Goal: Task Accomplishment & Management: Complete application form

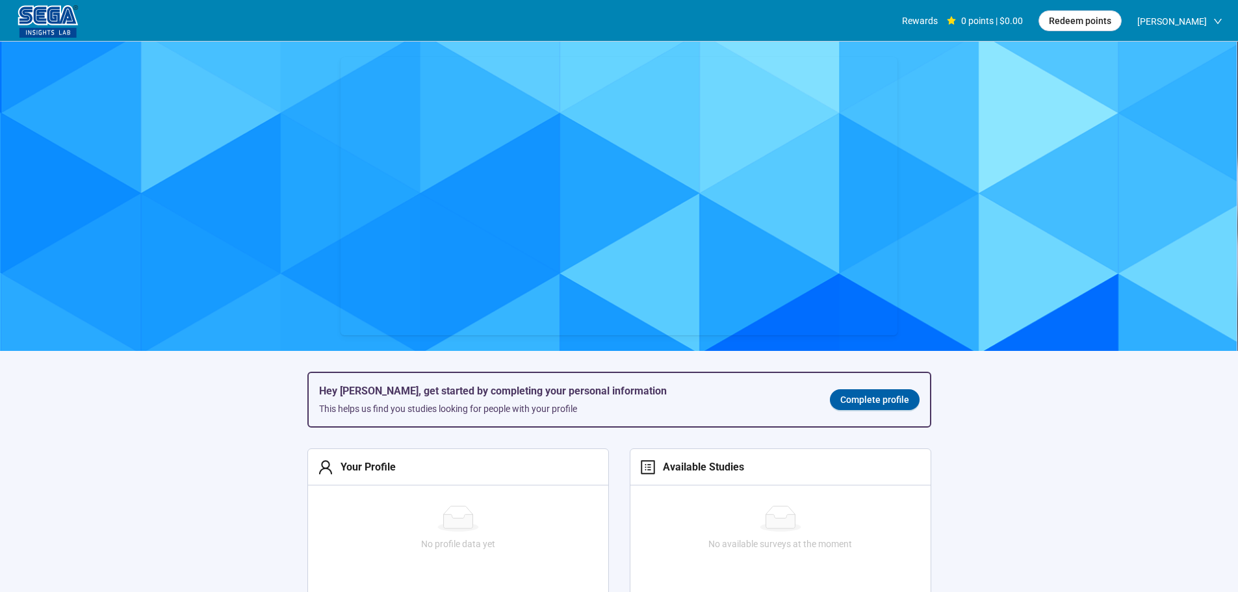
click at [872, 400] on span "Complete profile" at bounding box center [874, 400] width 69 height 14
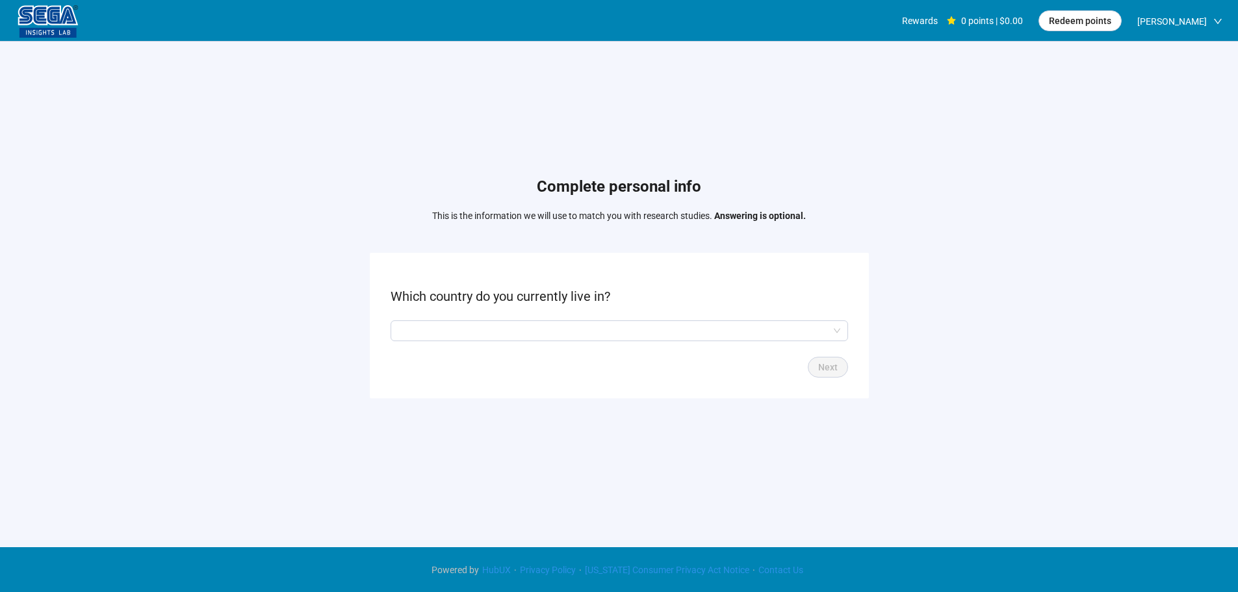
click at [456, 345] on form "Which country do you currently live in? Next" at bounding box center [619, 325] width 499 height 145
click at [460, 338] on input "search" at bounding box center [619, 331] width 442 height 20
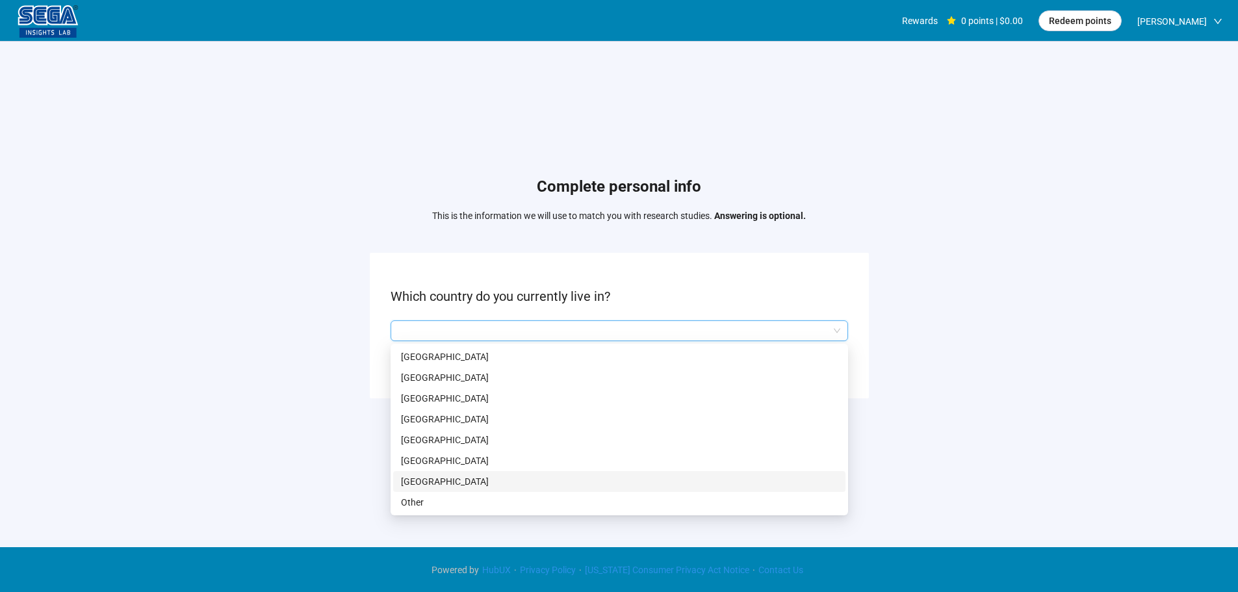
click at [450, 480] on p "[GEOGRAPHIC_DATA]" at bounding box center [619, 482] width 437 height 14
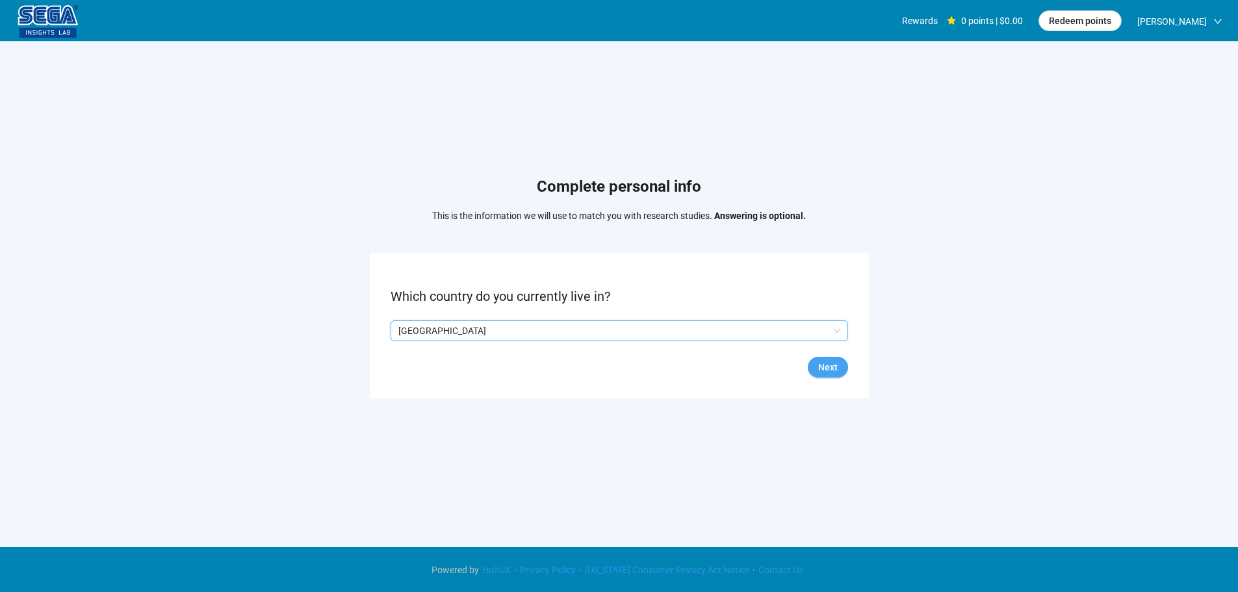
click at [829, 365] on span "Next" at bounding box center [828, 367] width 20 height 14
click at [467, 328] on input "search" at bounding box center [619, 331] width 442 height 20
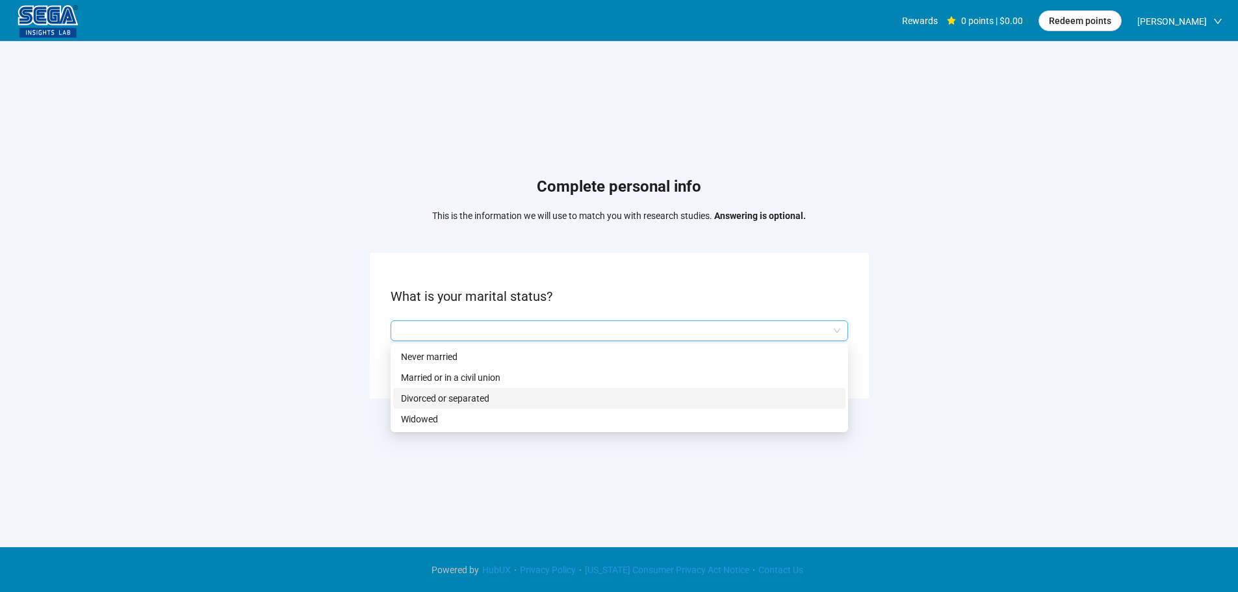
click at [471, 380] on p "Married or in a civil union" at bounding box center [619, 378] width 437 height 14
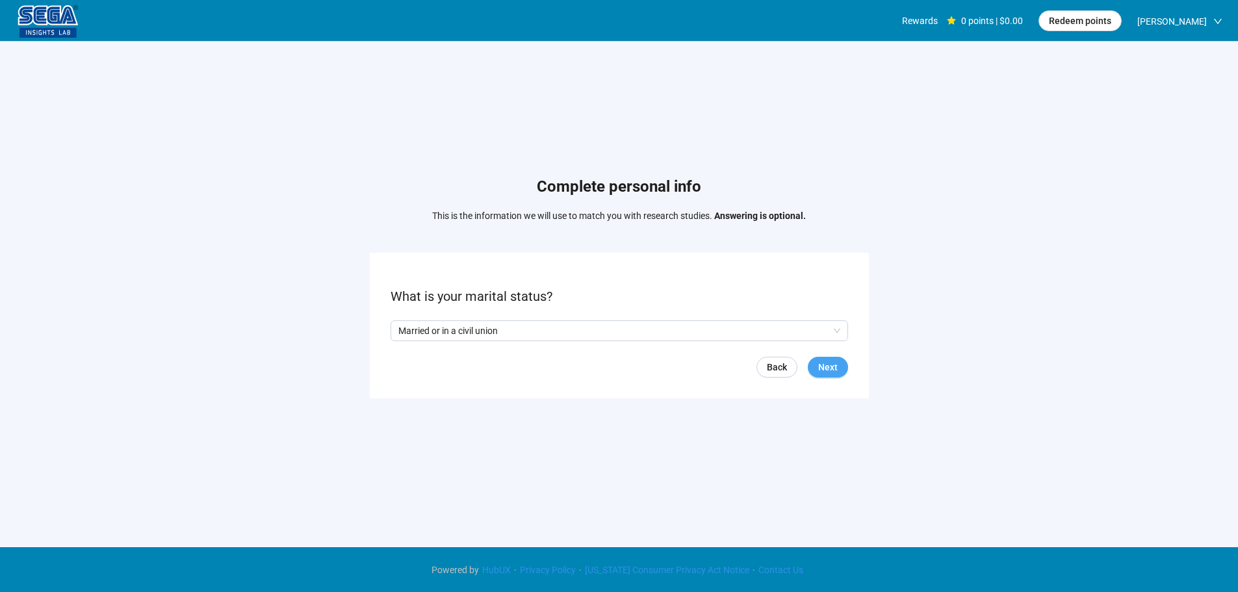
click at [835, 361] on span "Next" at bounding box center [828, 367] width 20 height 14
click at [499, 323] on input "search" at bounding box center [619, 331] width 442 height 20
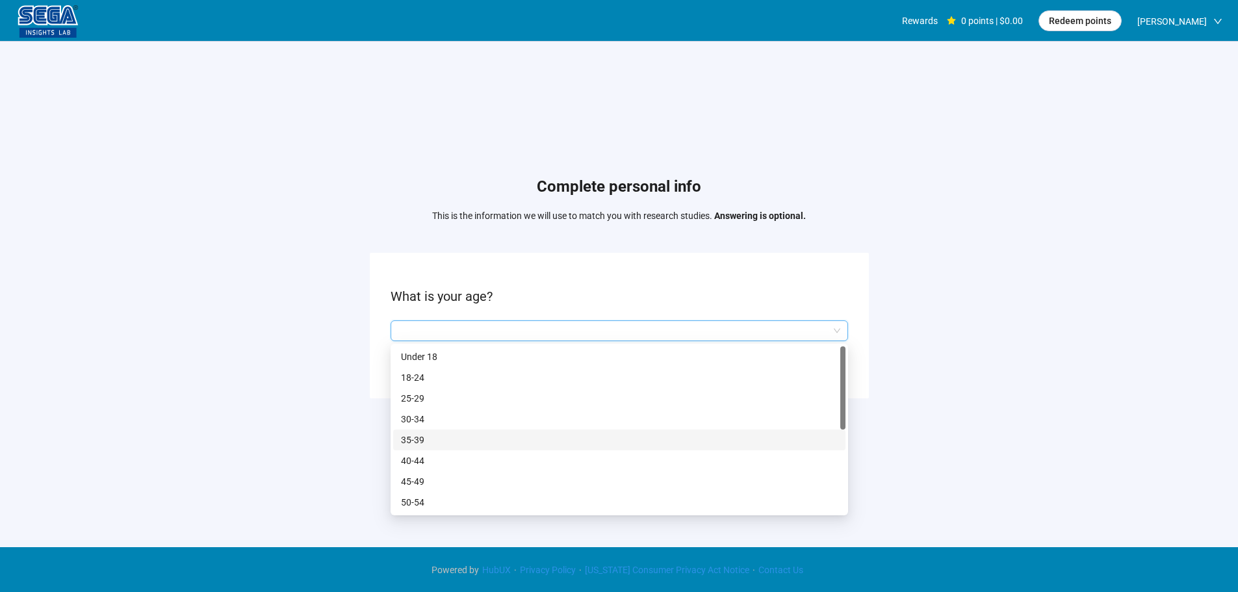
click at [428, 435] on p "35-39" at bounding box center [619, 440] width 437 height 14
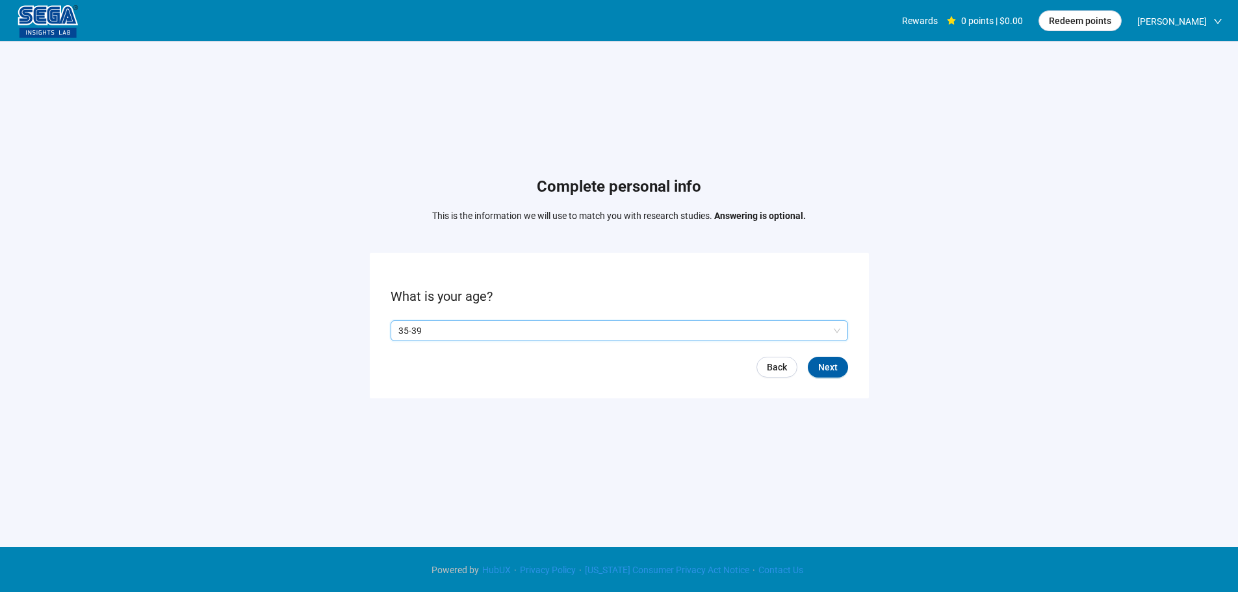
click at [463, 327] on p "35-39" at bounding box center [613, 331] width 430 height 20
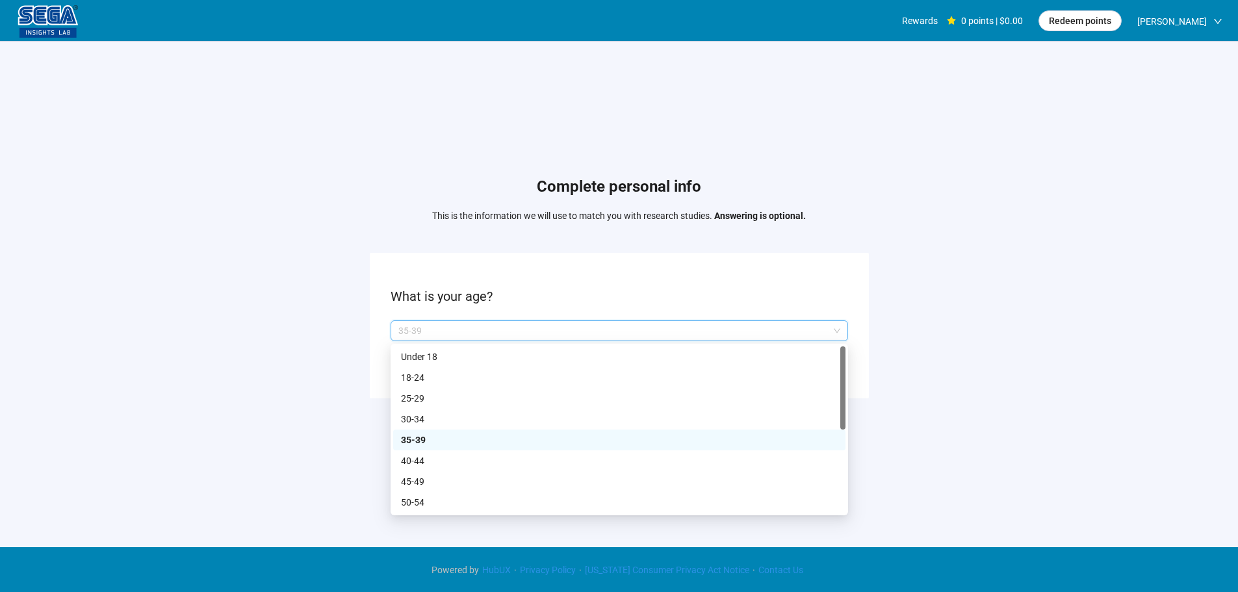
click at [415, 437] on p "35-39" at bounding box center [619, 440] width 437 height 14
click at [421, 335] on p "35-39" at bounding box center [613, 331] width 430 height 20
click at [421, 463] on p "40-44" at bounding box center [619, 461] width 437 height 14
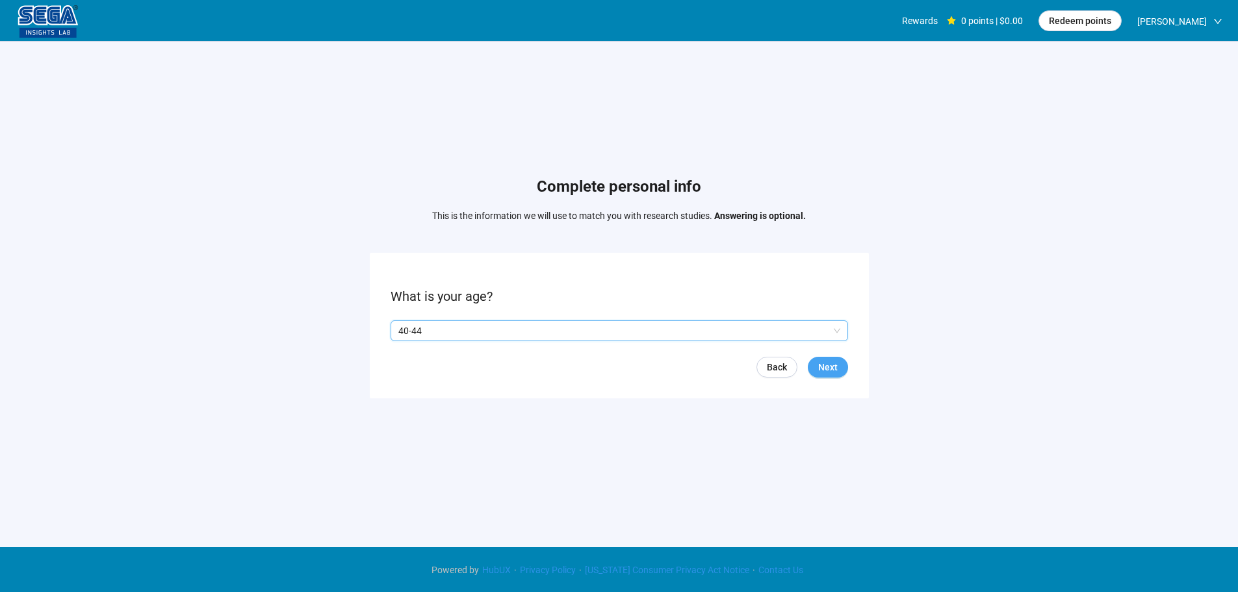
click at [825, 360] on span "Next" at bounding box center [828, 367] width 20 height 14
click at [409, 330] on p "Yes" at bounding box center [411, 331] width 14 height 14
click at [837, 370] on span "Next" at bounding box center [828, 367] width 20 height 14
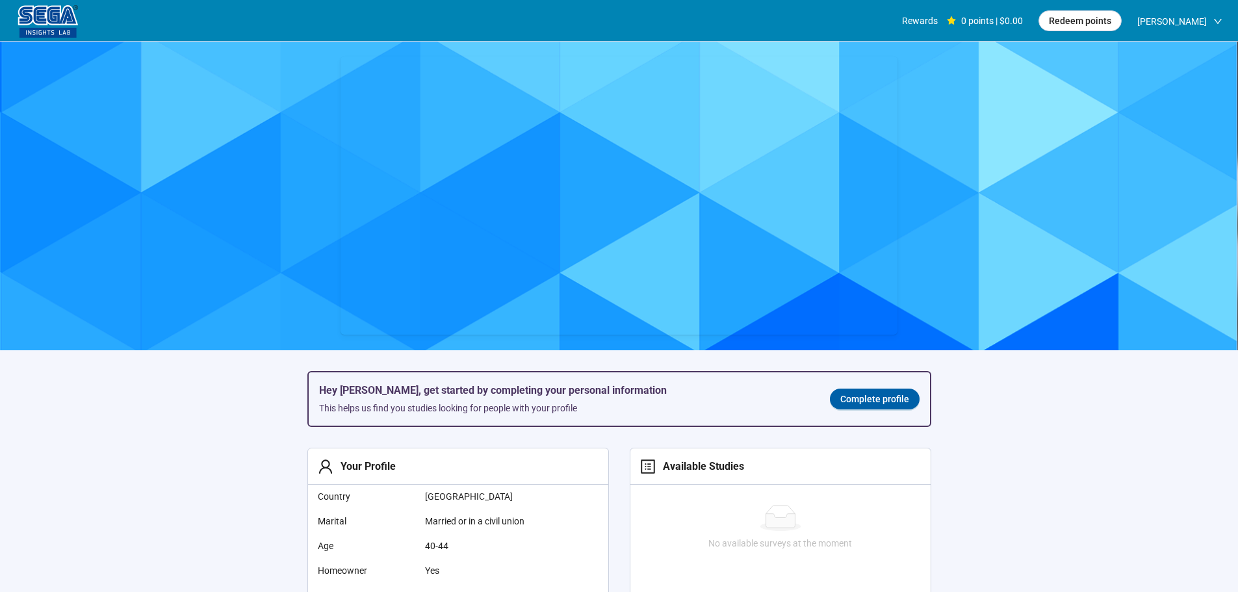
scroll to position [1, 0]
click at [860, 410] on link "Complete profile" at bounding box center [875, 399] width 90 height 21
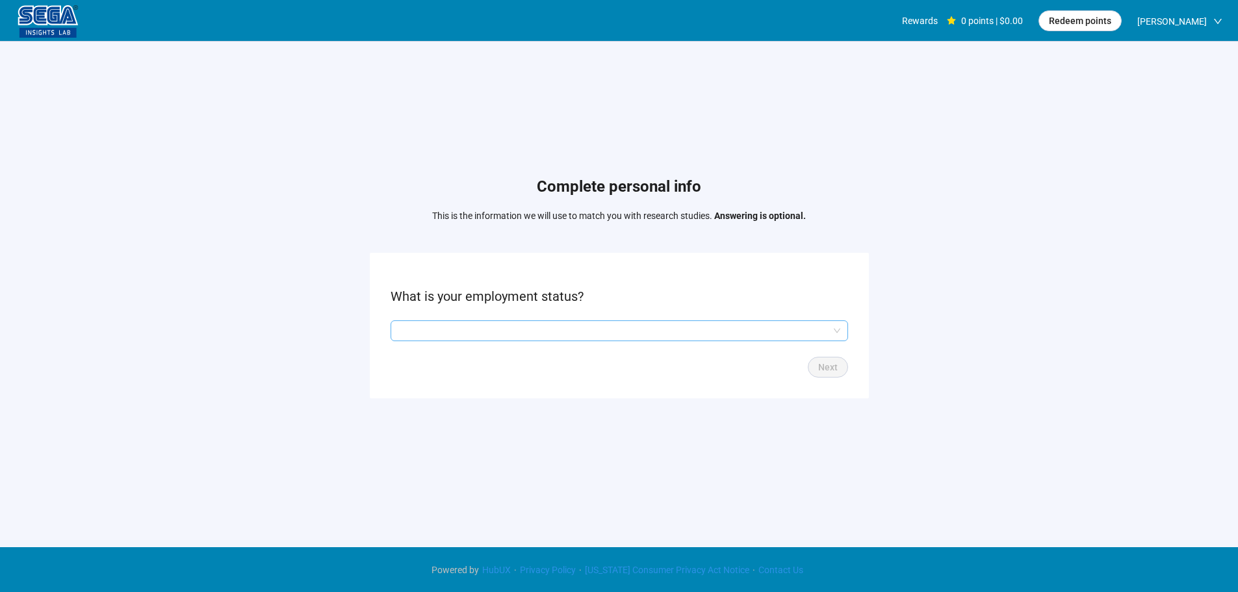
click at [566, 324] on input "search" at bounding box center [619, 331] width 442 height 20
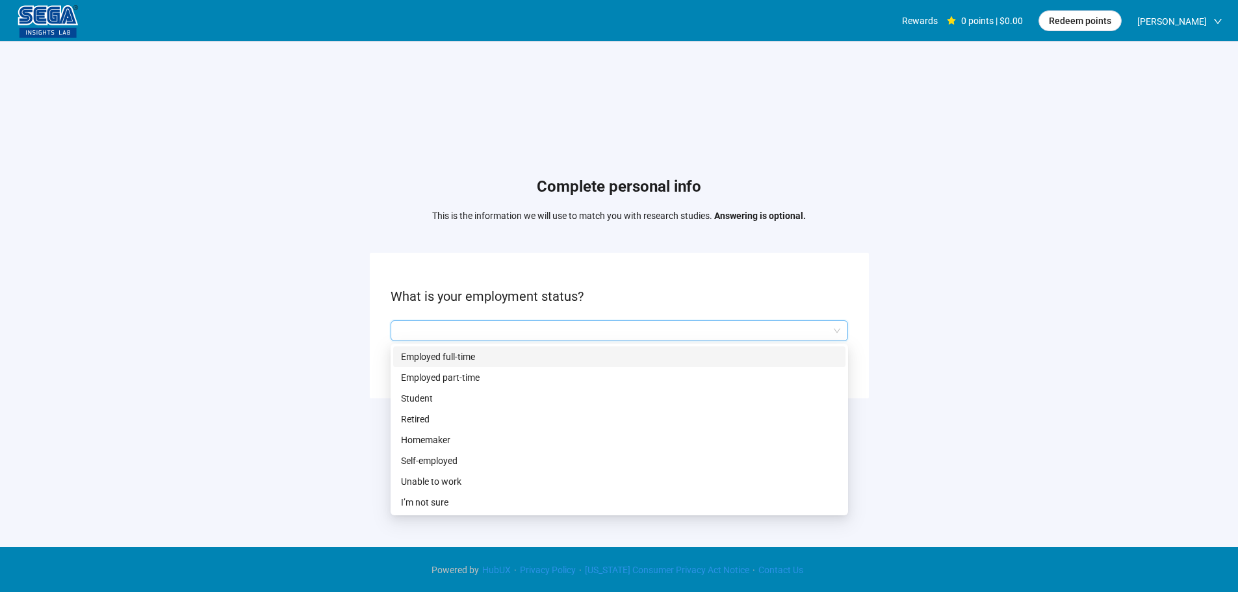
click at [476, 359] on p "Employed full-time" at bounding box center [619, 357] width 437 height 14
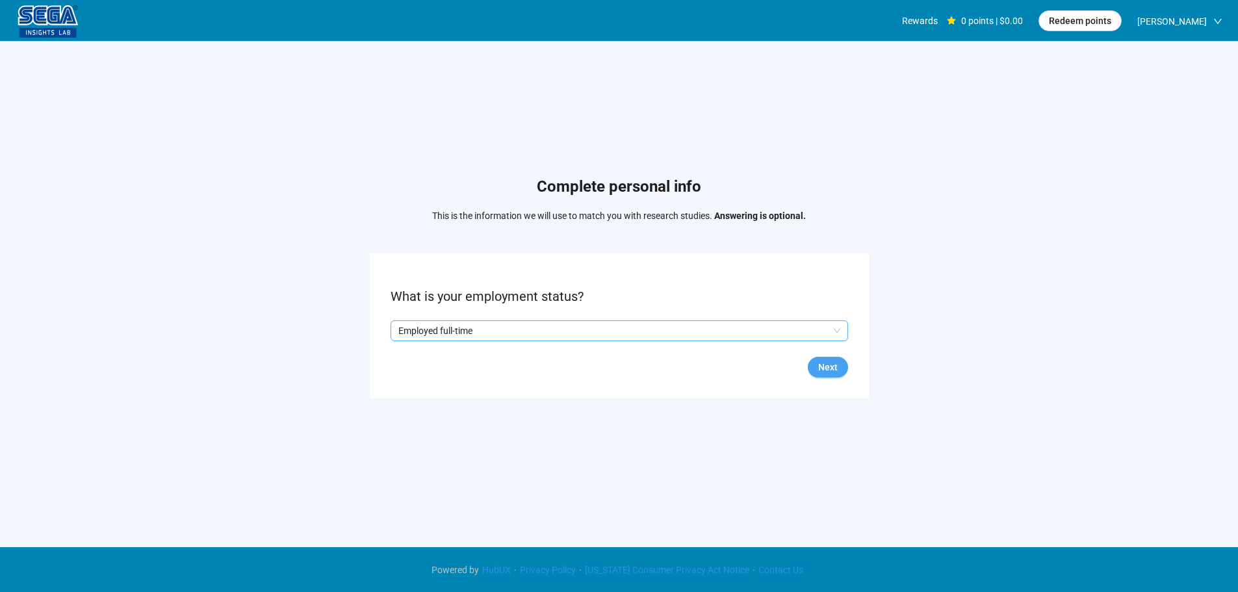
click at [840, 372] on button "Next" at bounding box center [828, 367] width 40 height 21
click at [443, 327] on input "search" at bounding box center [619, 331] width 442 height 20
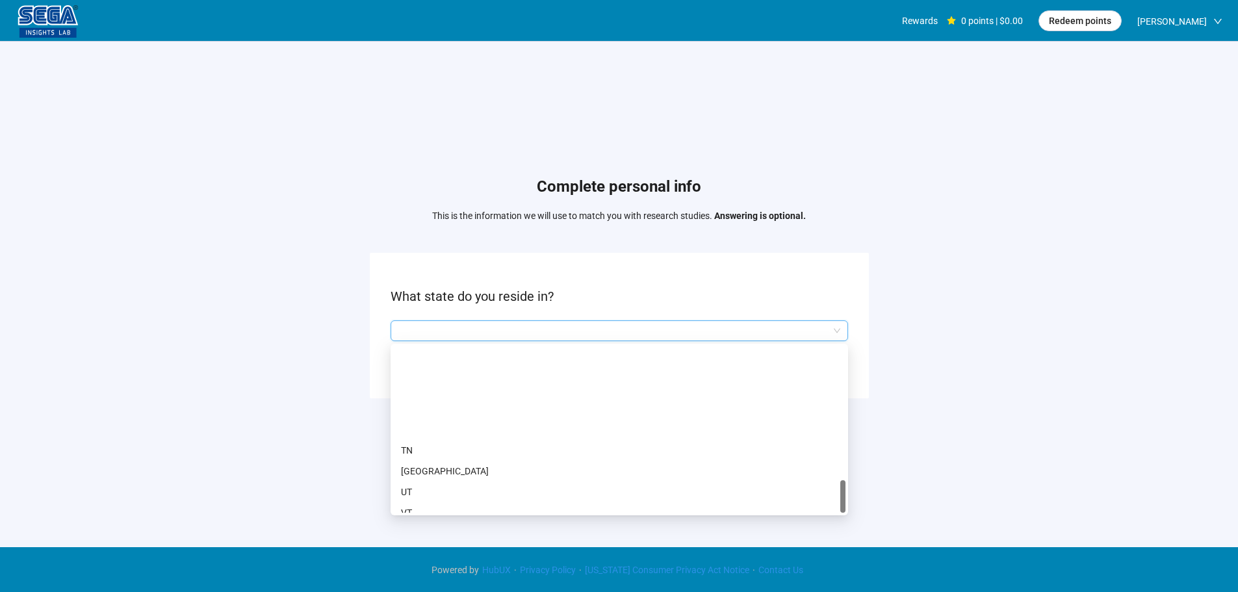
scroll to position [894, 0]
click at [419, 428] on div "VA" at bounding box center [619, 419] width 452 height 21
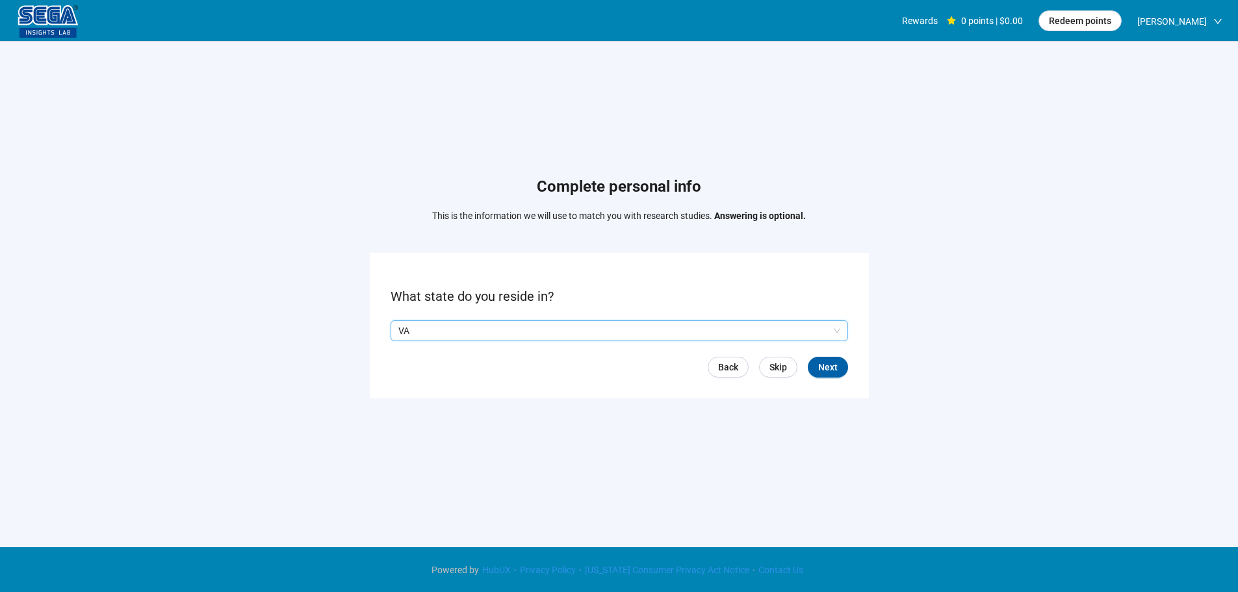
click at [478, 324] on p "VA" at bounding box center [613, 331] width 430 height 20
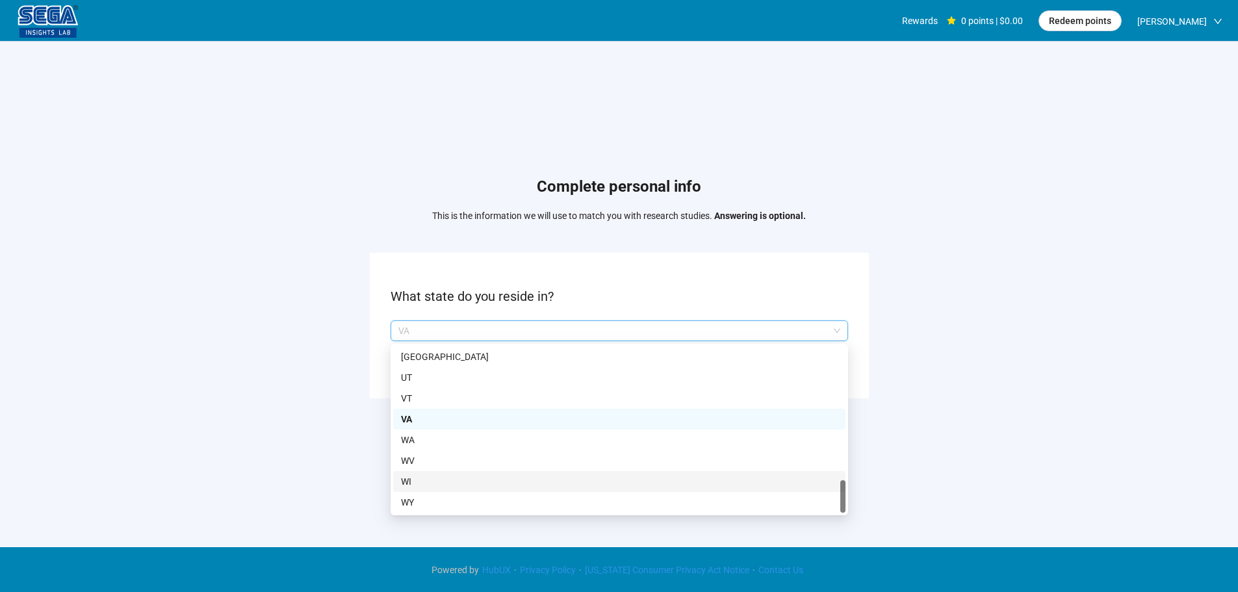
scroll to position [1, 0]
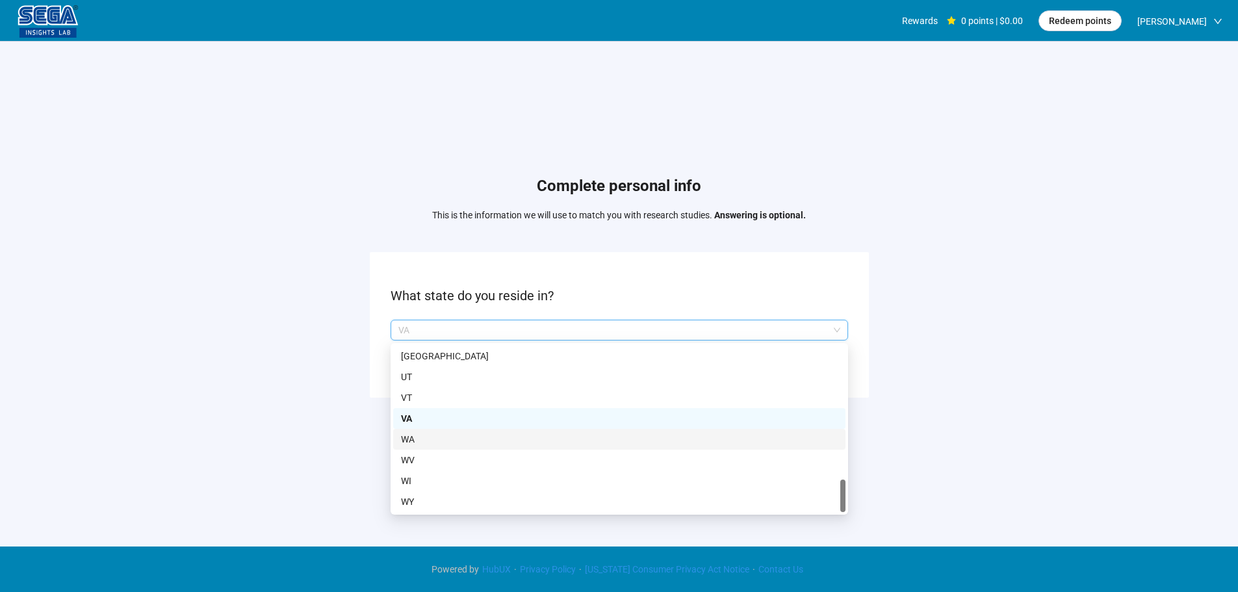
click at [419, 434] on p "WA" at bounding box center [619, 439] width 437 height 14
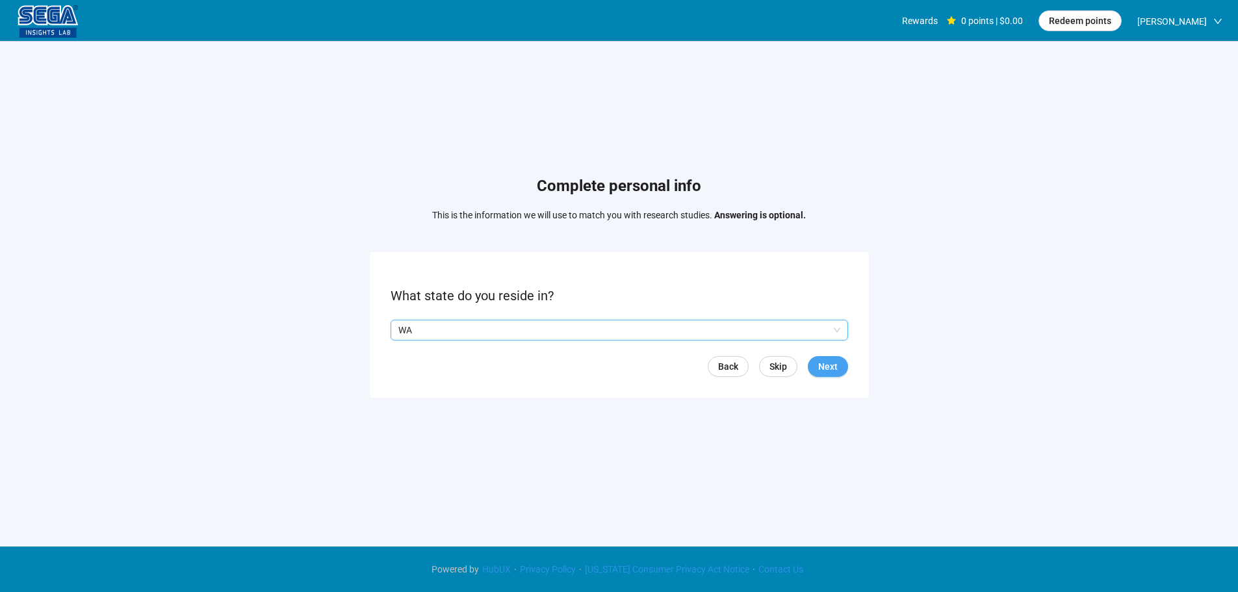
click at [831, 360] on span "Next" at bounding box center [828, 366] width 20 height 14
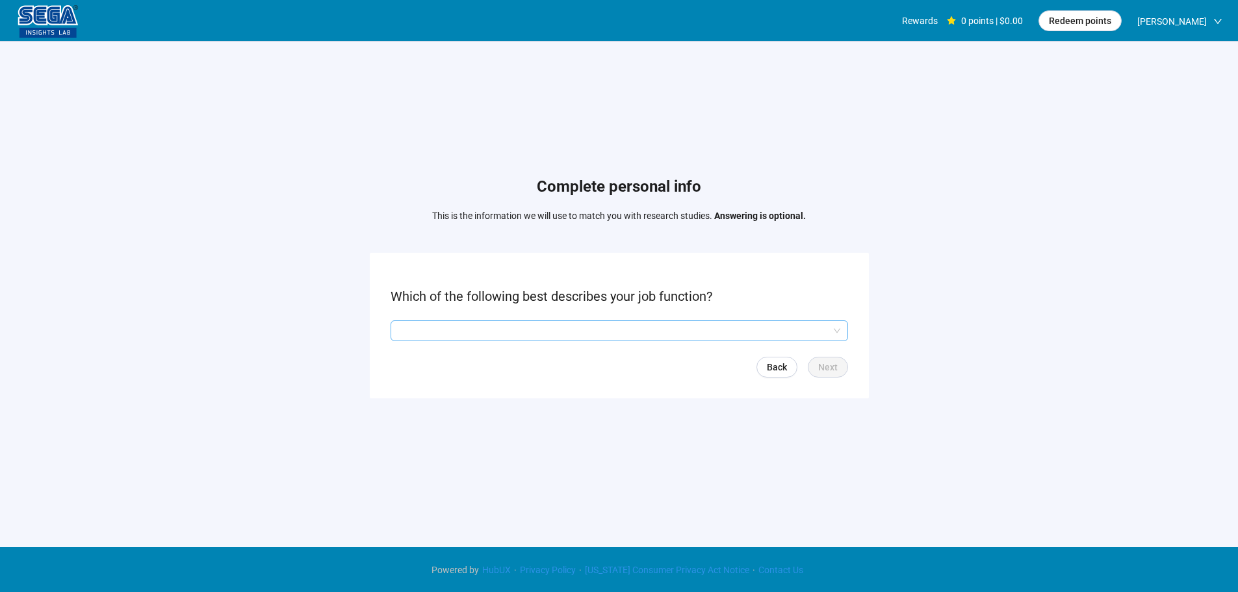
click at [456, 337] on input "search" at bounding box center [619, 331] width 442 height 20
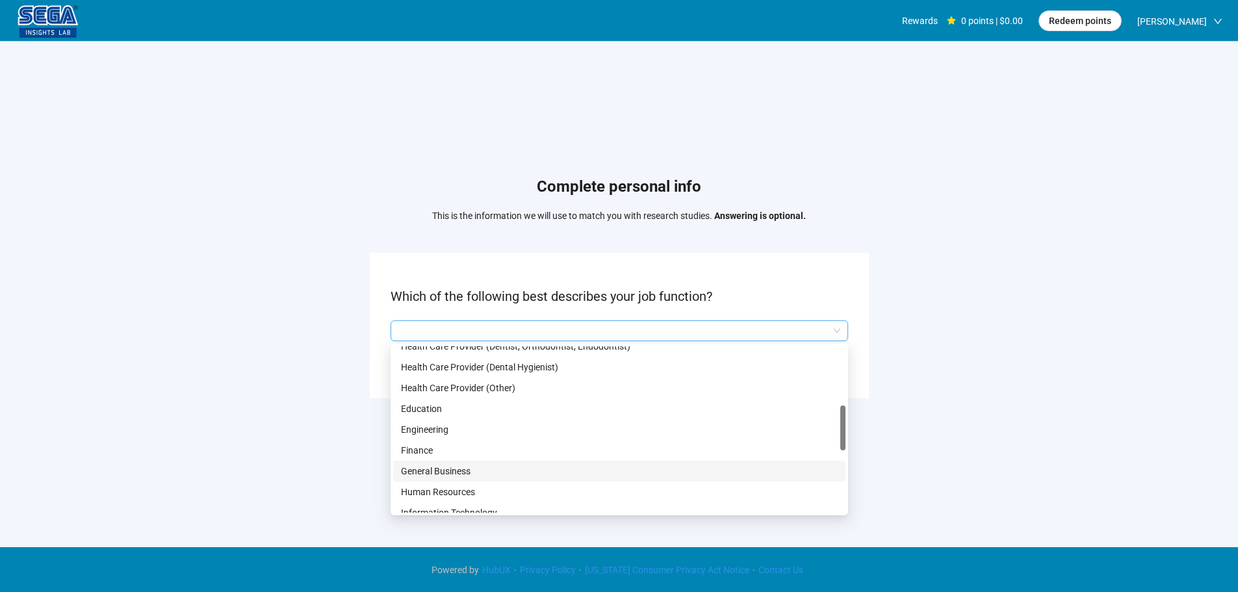
scroll to position [390, 0]
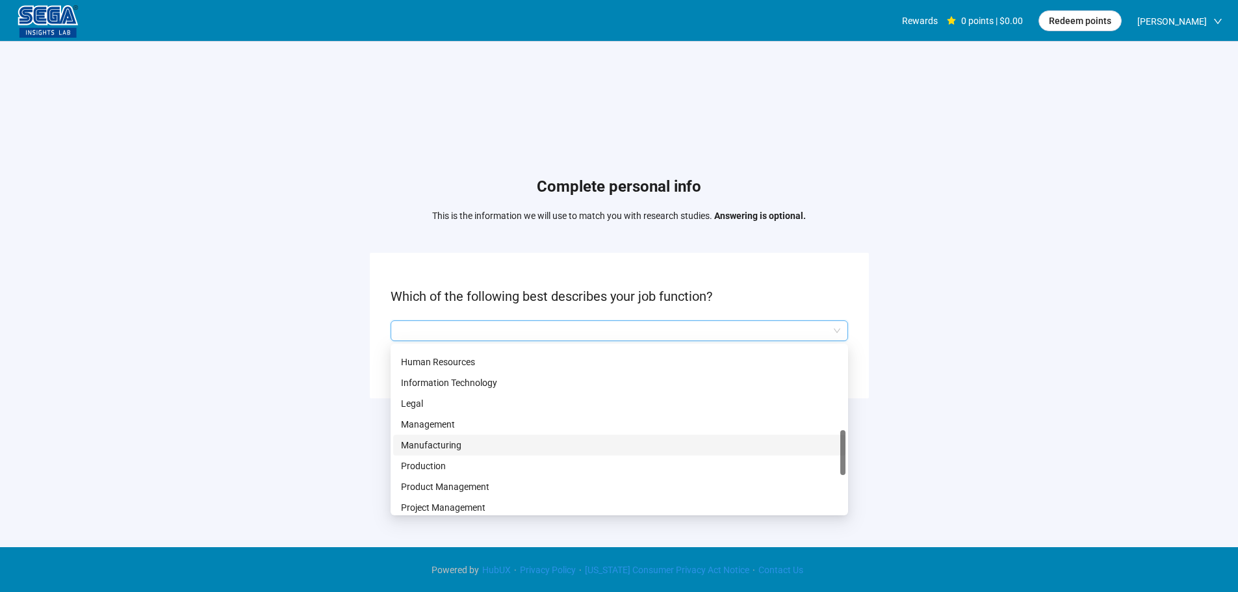
click at [438, 441] on p "Manufacturing" at bounding box center [619, 445] width 437 height 14
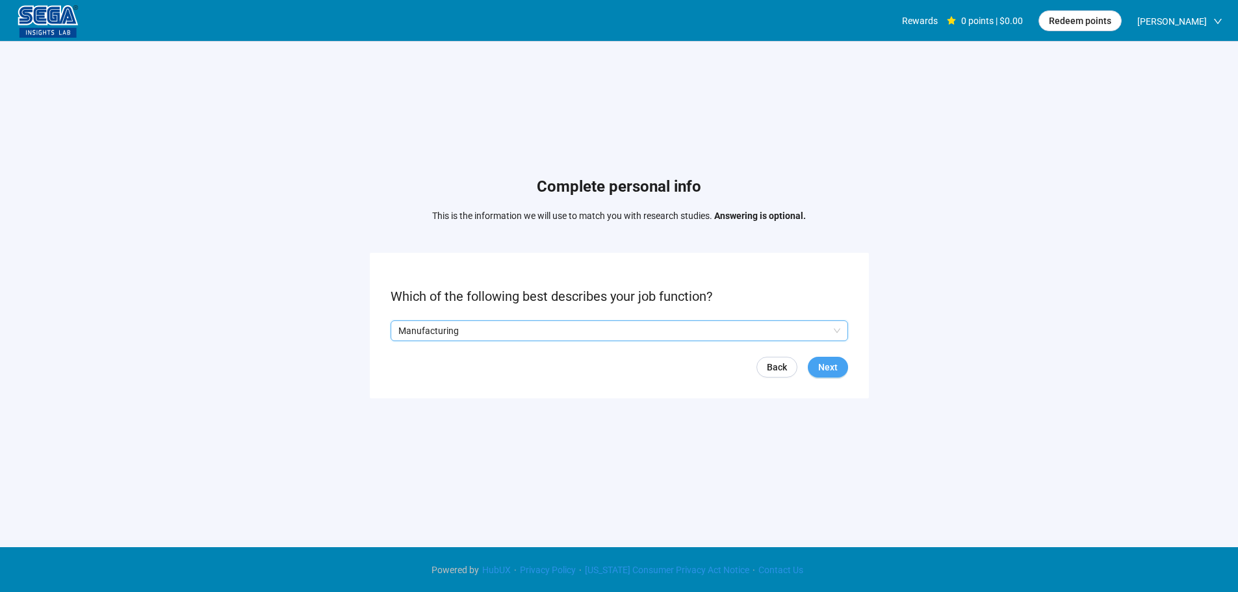
click at [830, 369] on span "Next" at bounding box center [828, 367] width 20 height 14
click at [467, 329] on input "search" at bounding box center [619, 331] width 442 height 20
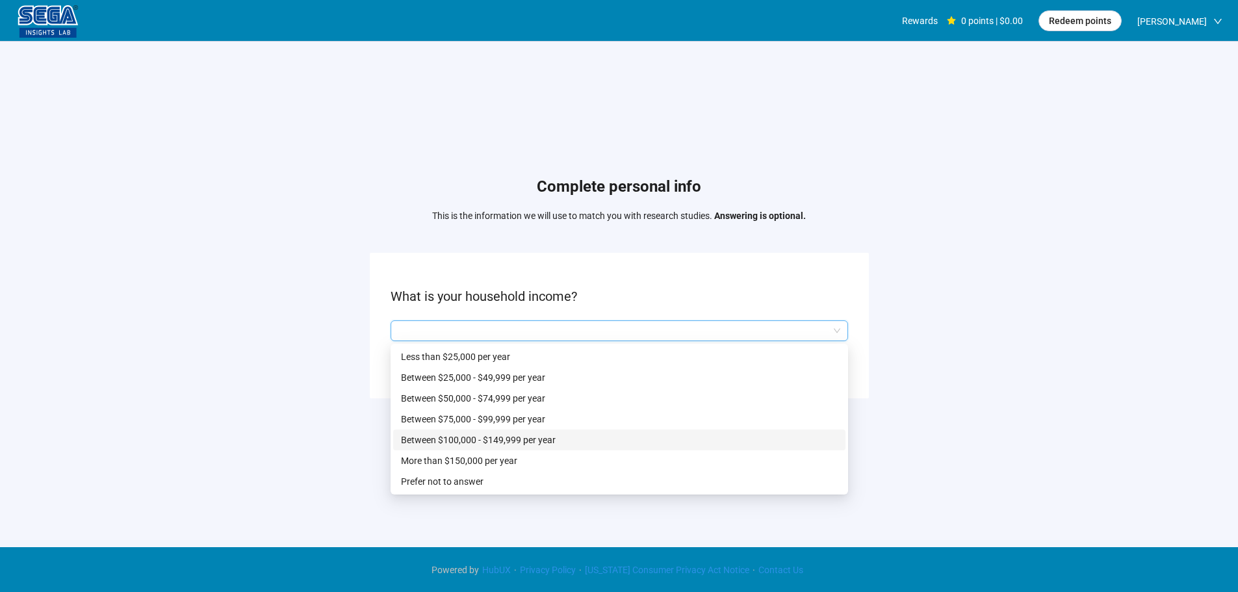
click at [504, 436] on p "Between $100,000 - $149,999 per year" at bounding box center [619, 440] width 437 height 14
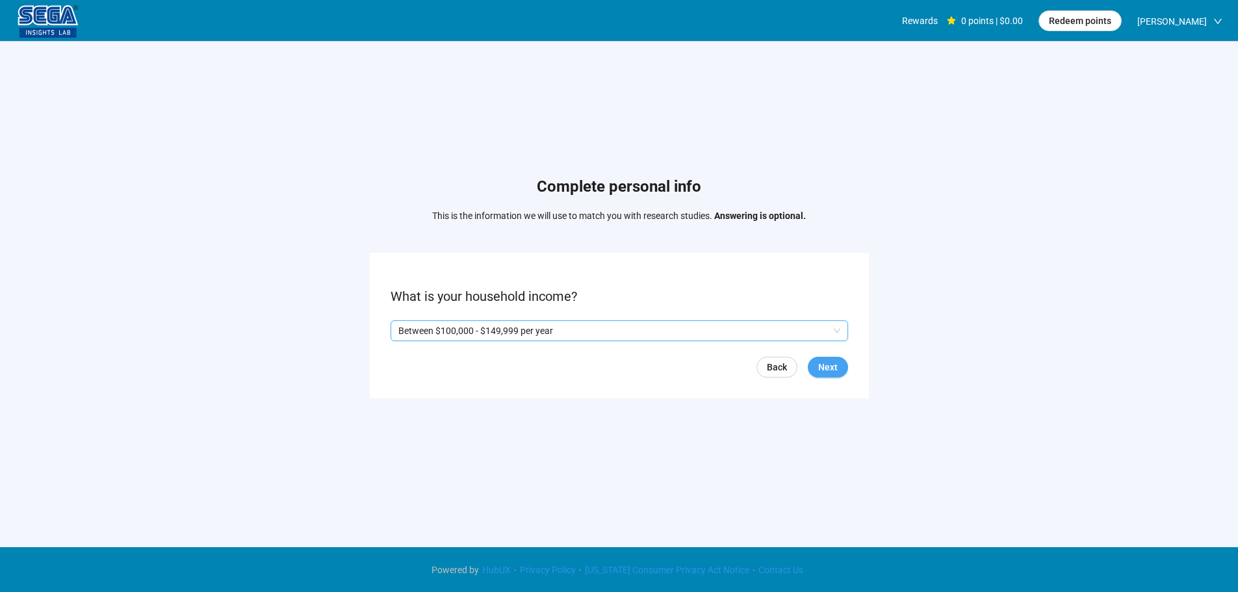
click at [835, 365] on button "Next" at bounding box center [828, 367] width 40 height 21
click at [410, 334] on p "Yes" at bounding box center [411, 331] width 14 height 14
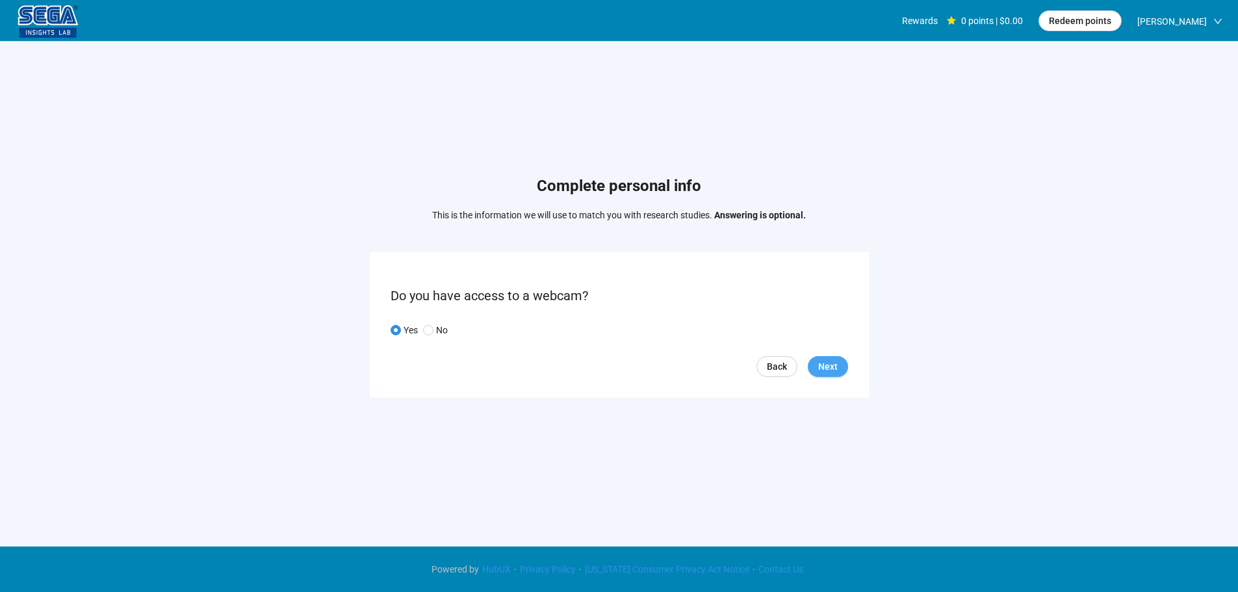
click at [841, 370] on button "Next" at bounding box center [828, 366] width 40 height 21
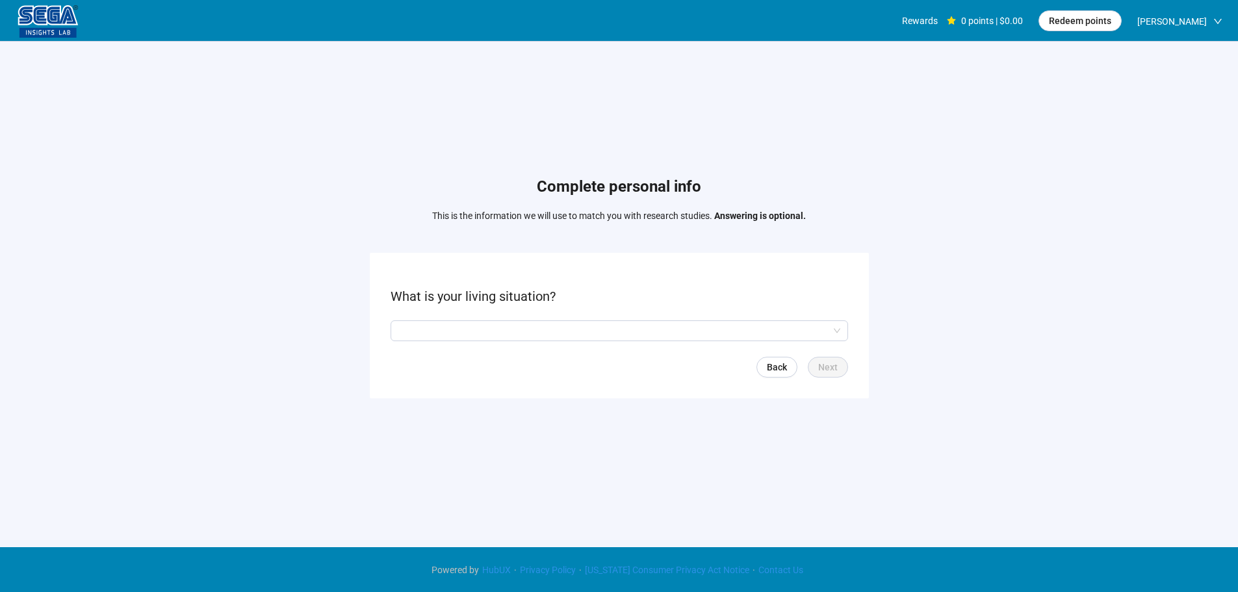
click at [438, 317] on form "What is your living situation? Back Next" at bounding box center [619, 325] width 499 height 145
click at [438, 323] on input "search" at bounding box center [619, 331] width 442 height 20
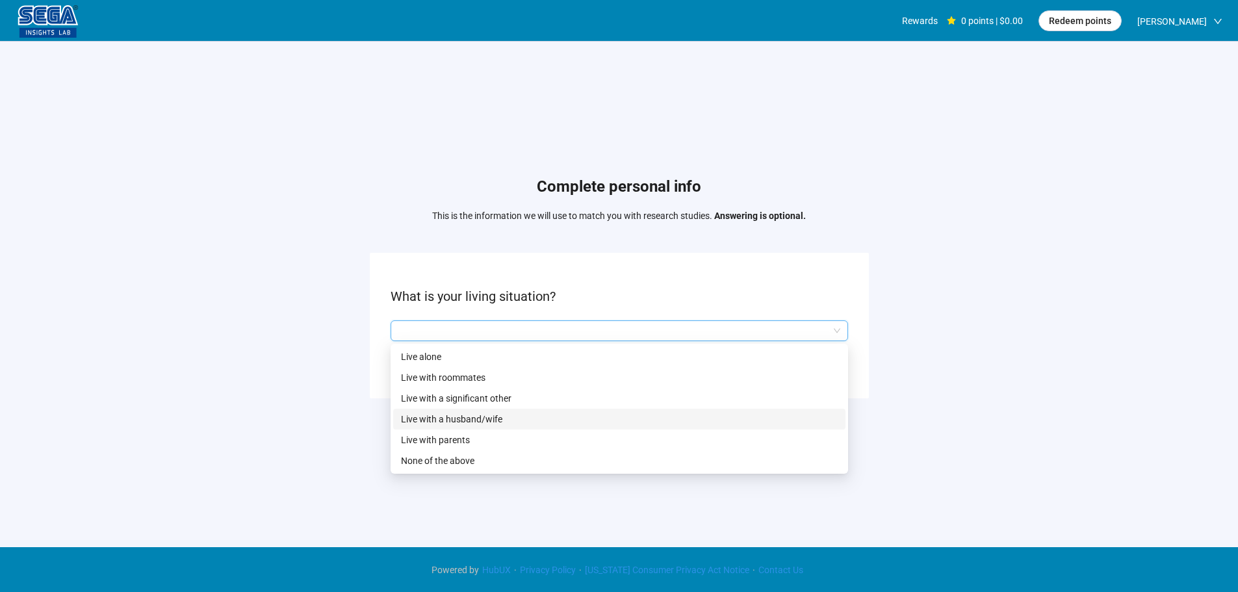
click at [524, 418] on p "Live with a husband/wife" at bounding box center [619, 419] width 437 height 14
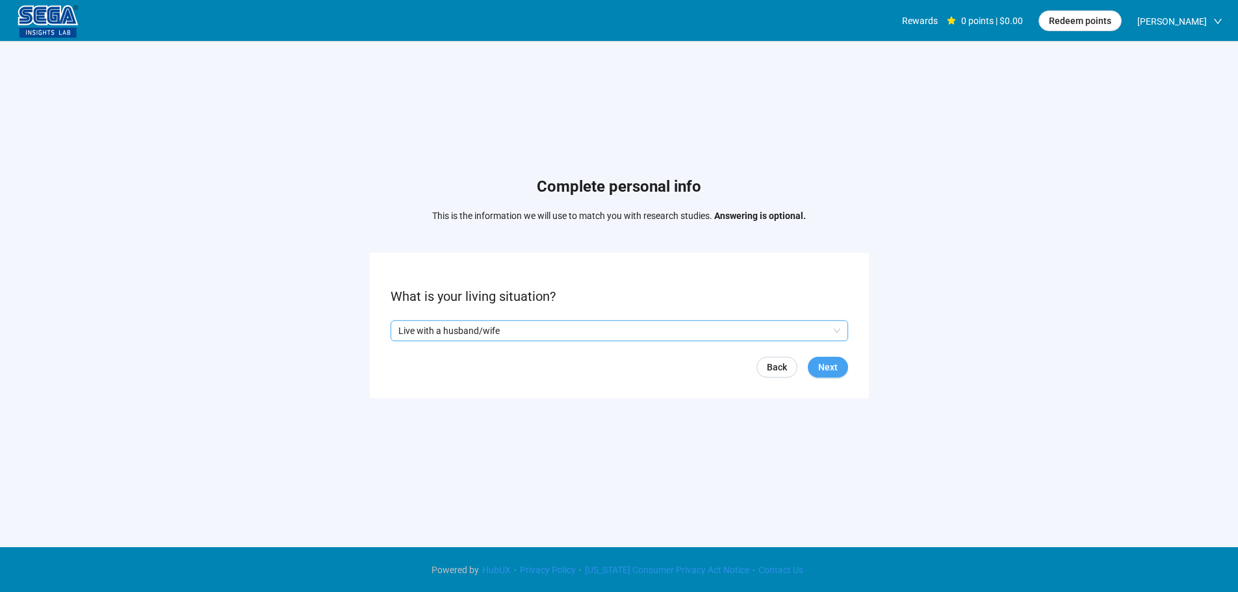
click at [846, 372] on button "Next" at bounding box center [828, 367] width 40 height 21
click at [498, 328] on input "search" at bounding box center [619, 331] width 442 height 20
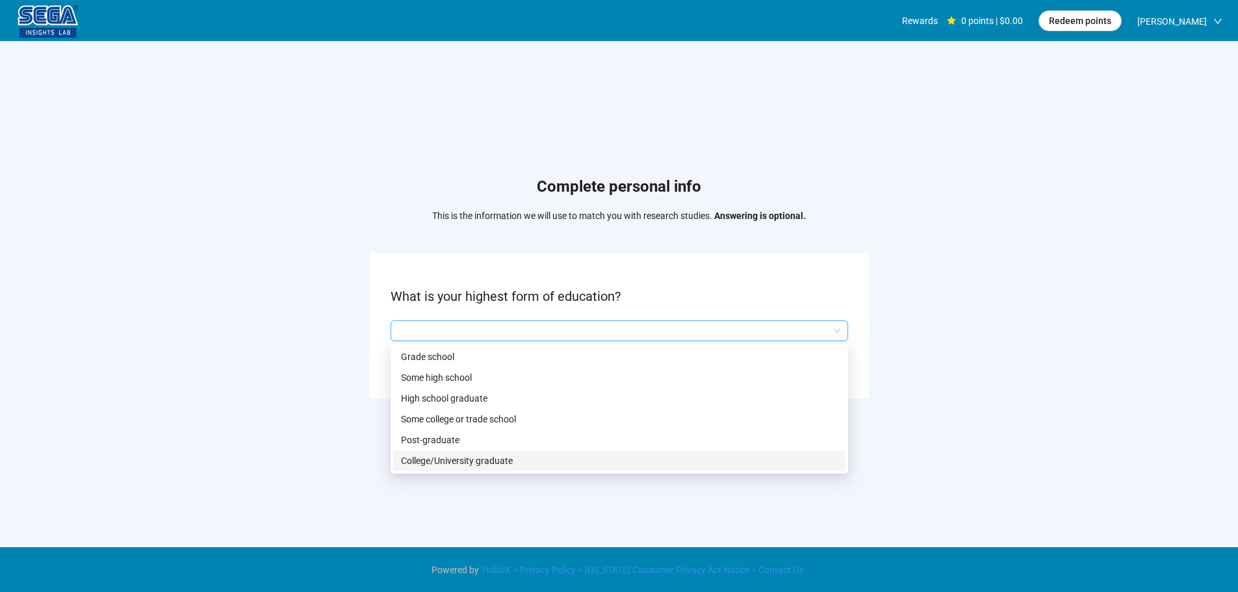
click at [477, 458] on p "College/University graduate" at bounding box center [619, 461] width 437 height 14
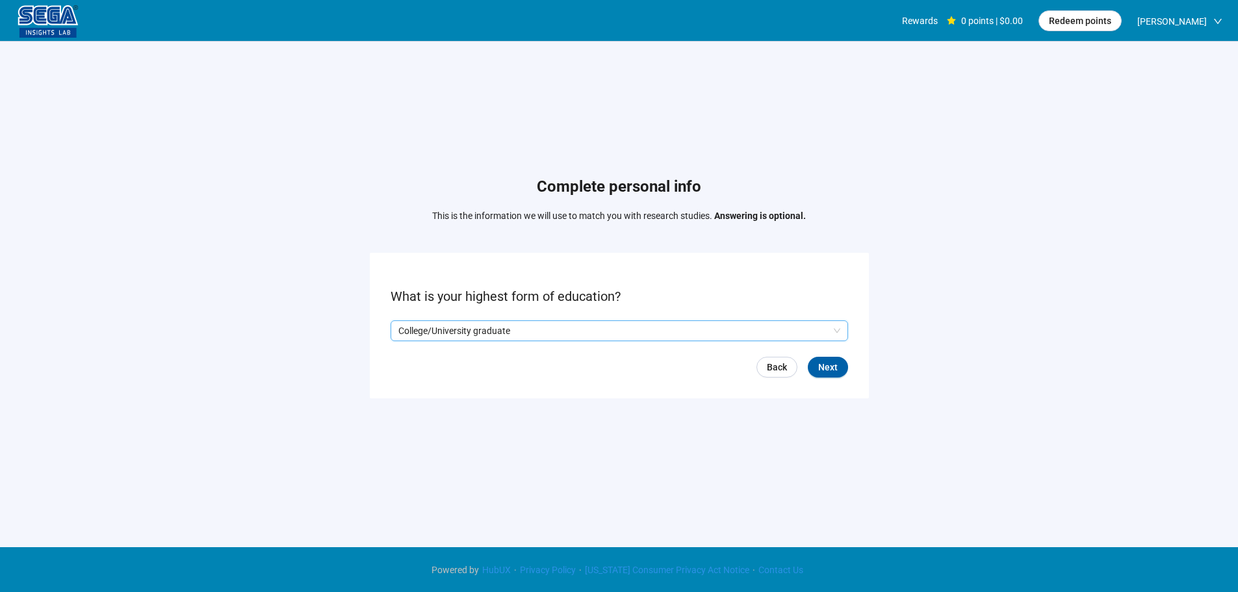
click at [852, 374] on form "What is your highest form of education? Q2hhcmFjdGVyaXN0aWNBbnN3ZXJOb2RlOjhkYTk…" at bounding box center [619, 325] width 499 height 145
click at [843, 369] on button "Next" at bounding box center [828, 367] width 40 height 21
click at [476, 326] on input "search" at bounding box center [619, 331] width 442 height 20
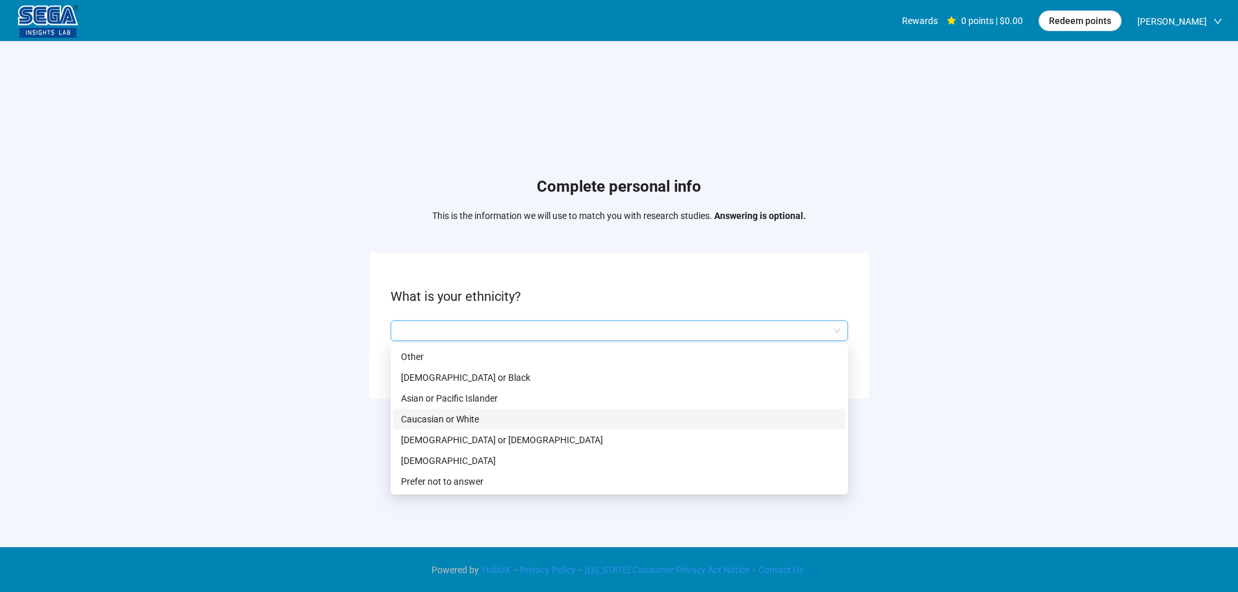
click at [456, 424] on p "Caucasian or White" at bounding box center [619, 419] width 437 height 14
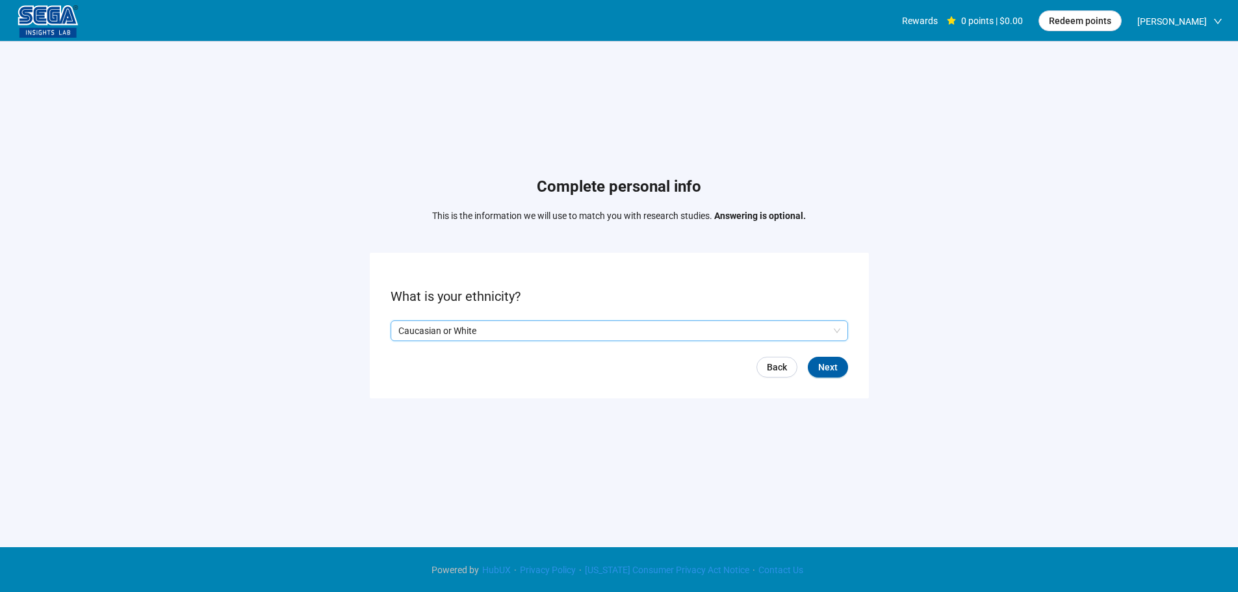
click at [848, 372] on form "What is your ethnicity? Q2hhcmFjdGVyaXN0aWNBbnN3ZXJOb2RlOmQ0ZGJjNzBiLTI4MjctNDg…" at bounding box center [619, 325] width 499 height 145
click at [832, 365] on span "Next" at bounding box center [828, 367] width 20 height 14
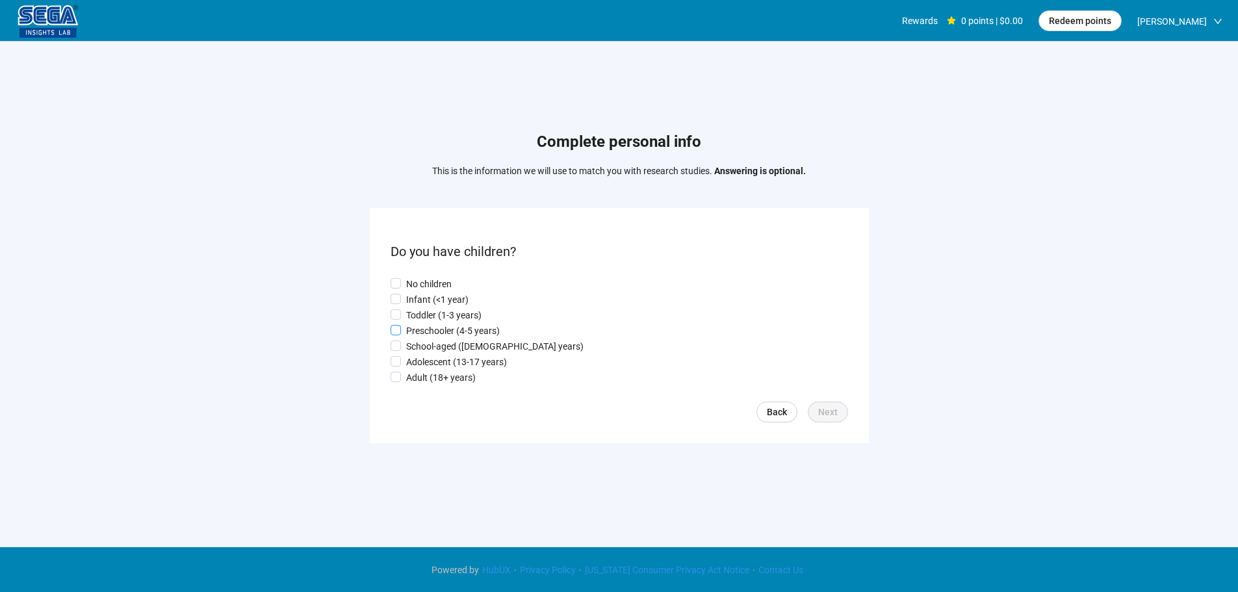
click at [453, 332] on p "Preschooler (4-5 years)" at bounding box center [453, 331] width 94 height 14
click at [452, 306] on p "Infant (<1 year)" at bounding box center [437, 300] width 62 height 14
click at [821, 417] on span "Next" at bounding box center [828, 412] width 20 height 14
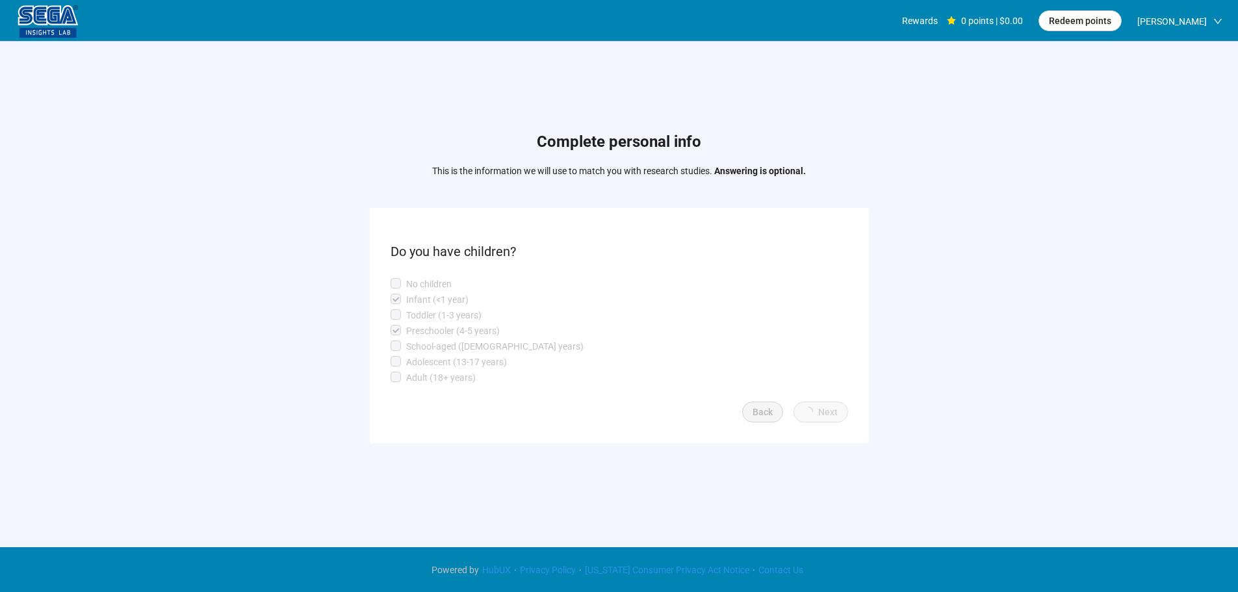
scroll to position [1, 0]
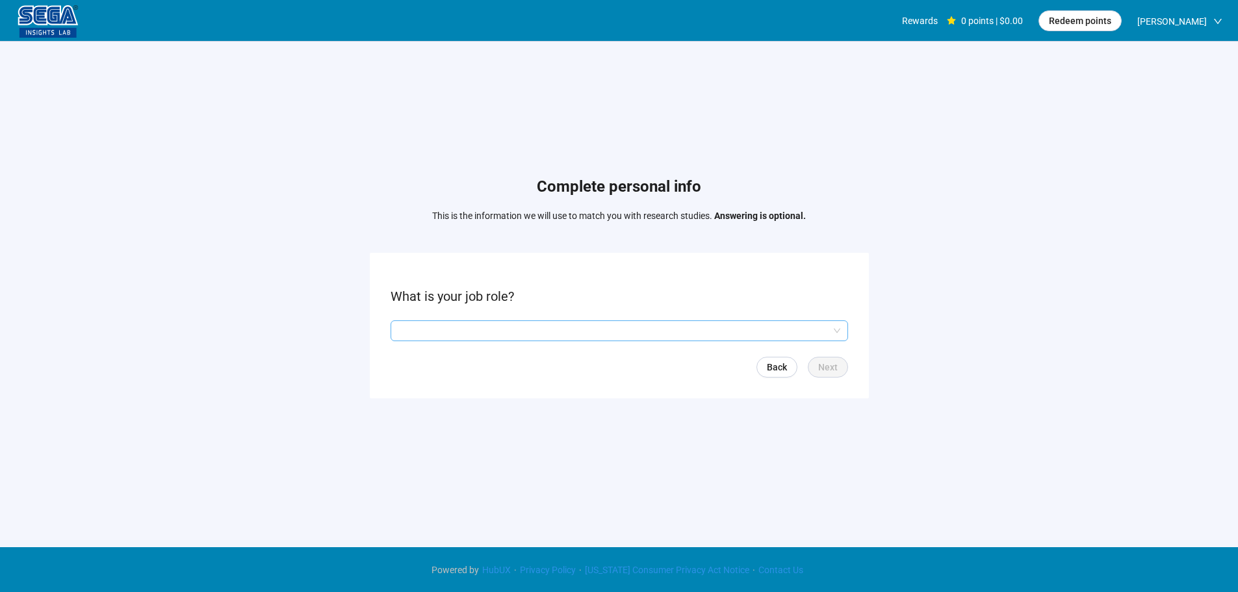
click at [456, 324] on input "search" at bounding box center [619, 331] width 442 height 20
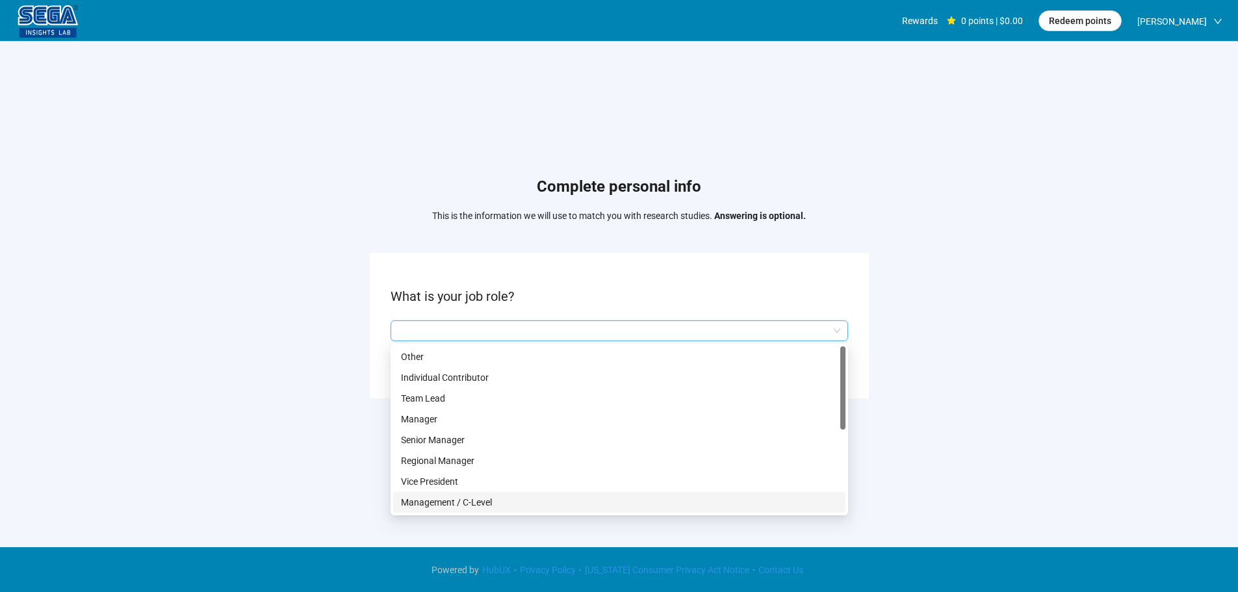
click at [480, 497] on p "Management / C-Level" at bounding box center [619, 502] width 437 height 14
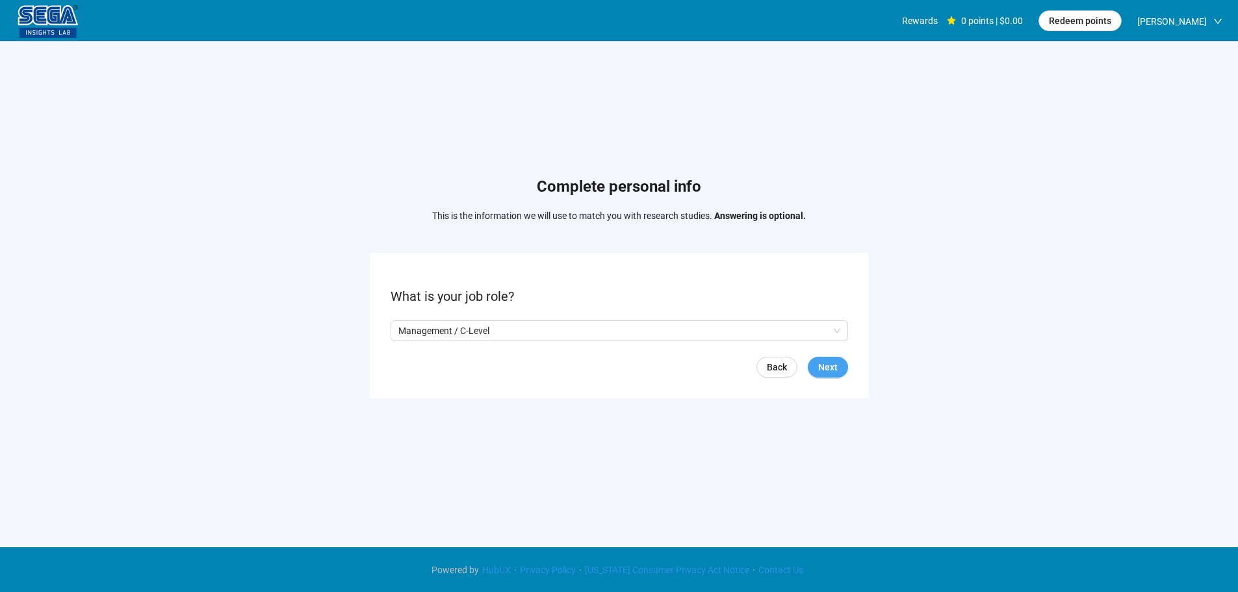
click at [825, 361] on span "Next" at bounding box center [828, 367] width 20 height 14
click at [493, 327] on input "search" at bounding box center [619, 331] width 442 height 20
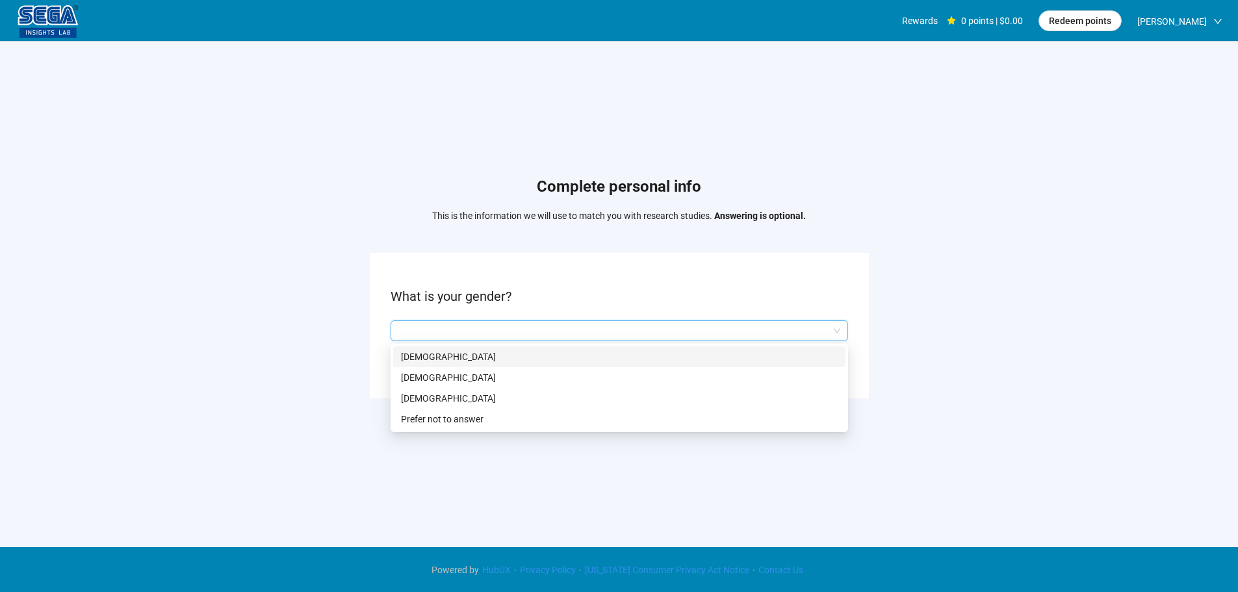
click at [475, 361] on p "[DEMOGRAPHIC_DATA]" at bounding box center [619, 357] width 437 height 14
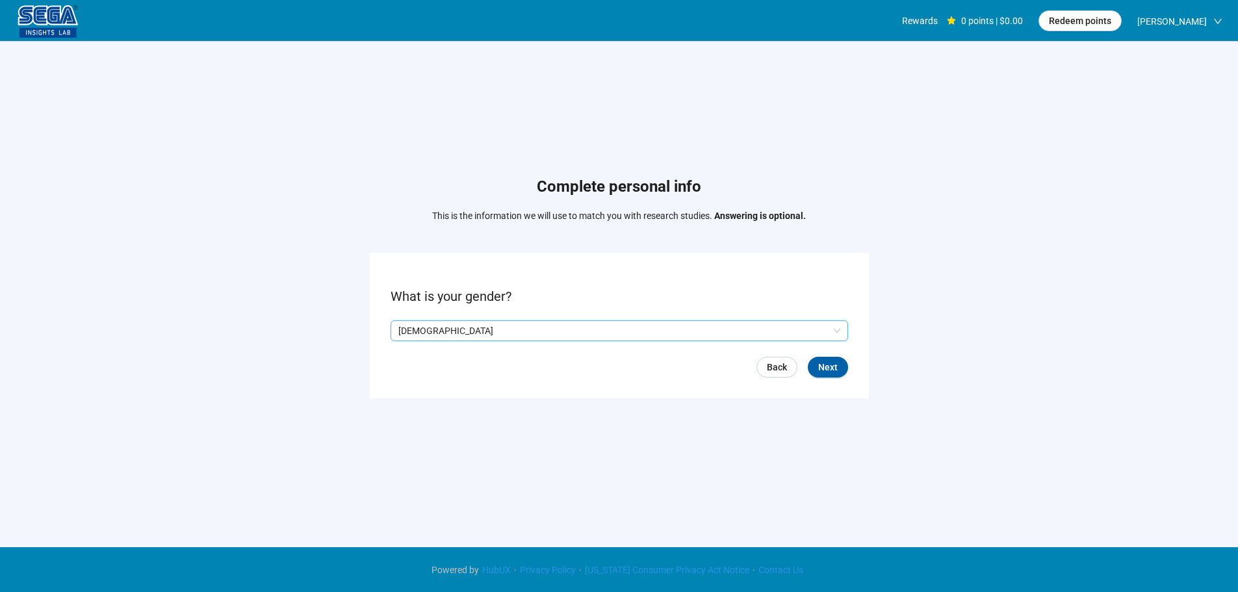
click at [849, 369] on form "What is your gender? Q2hhcmFjdGVyaXN0aWNBbnN3ZXJOb2RlOjdhNjc1MTM1LTE0YTUtNDljOC…" at bounding box center [619, 325] width 499 height 145
click at [819, 365] on span "Next" at bounding box center [828, 367] width 20 height 14
click at [410, 323] on input at bounding box center [419, 331] width 57 height 20
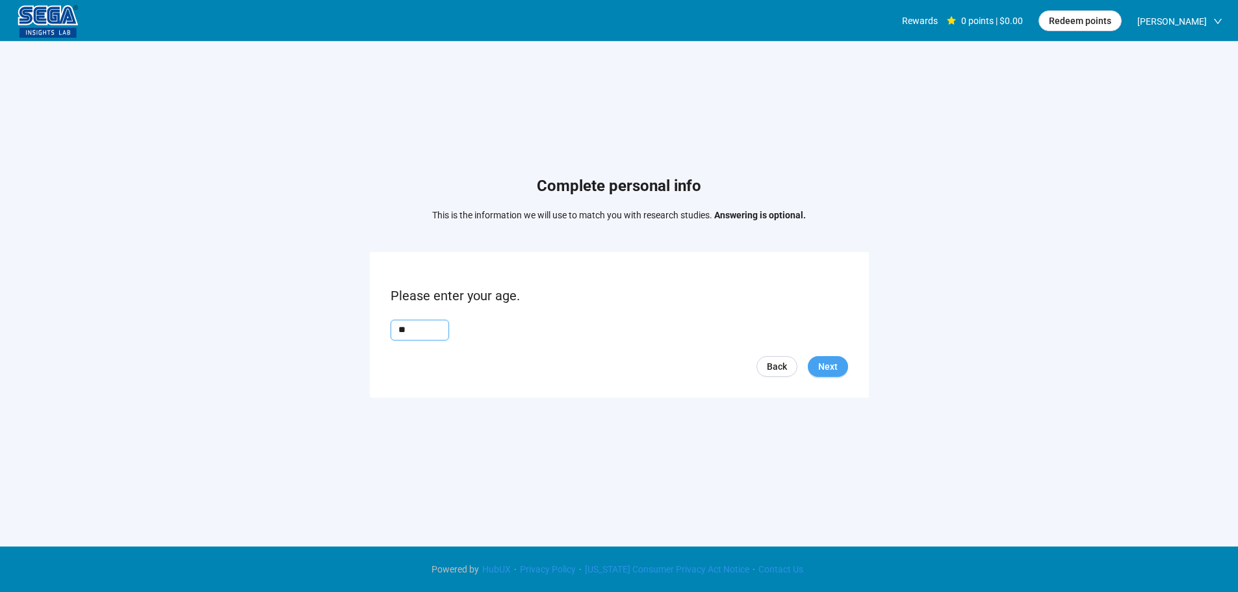
type input "**"
click at [838, 367] on button "Next" at bounding box center [828, 366] width 40 height 21
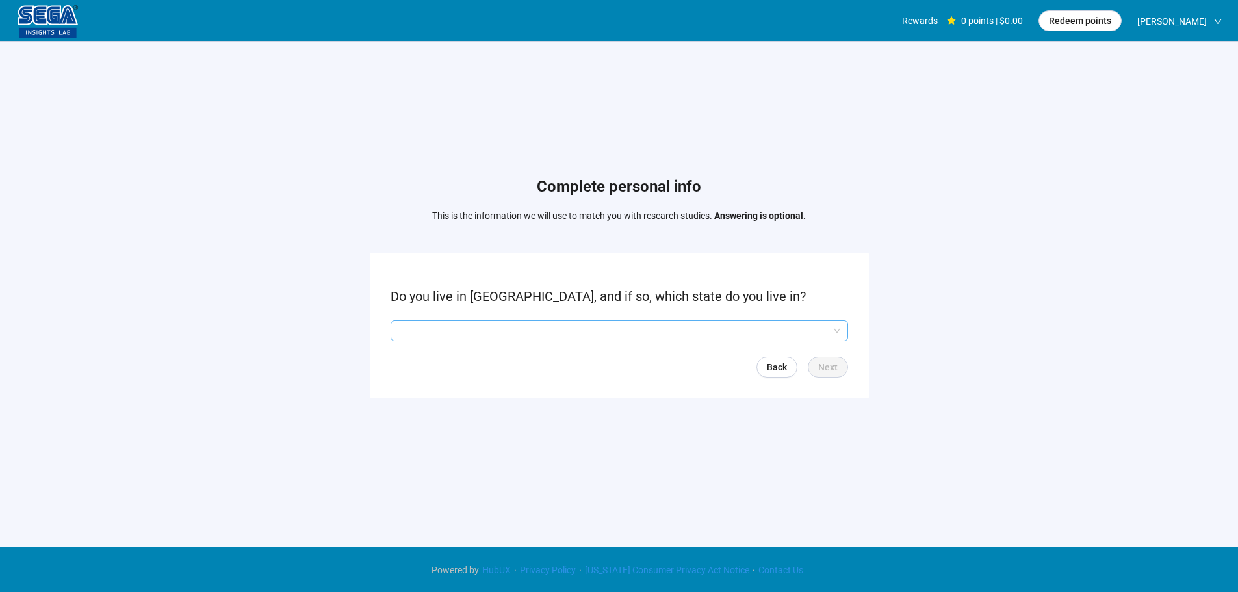
click at [499, 328] on input "search" at bounding box center [619, 331] width 442 height 20
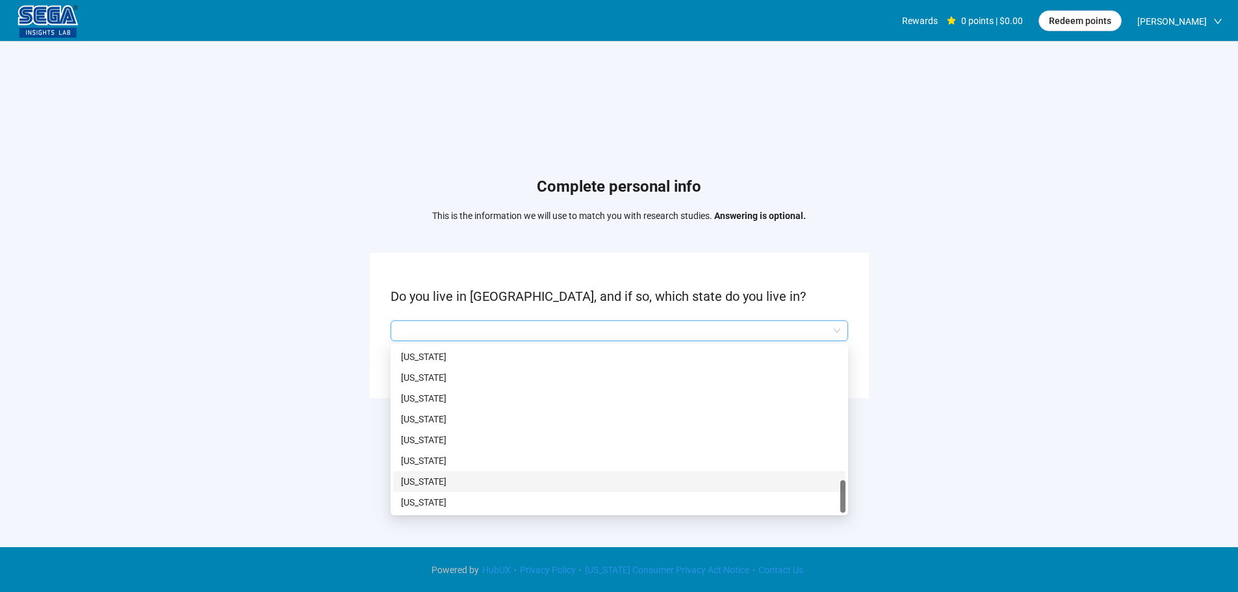
scroll to position [1, 0]
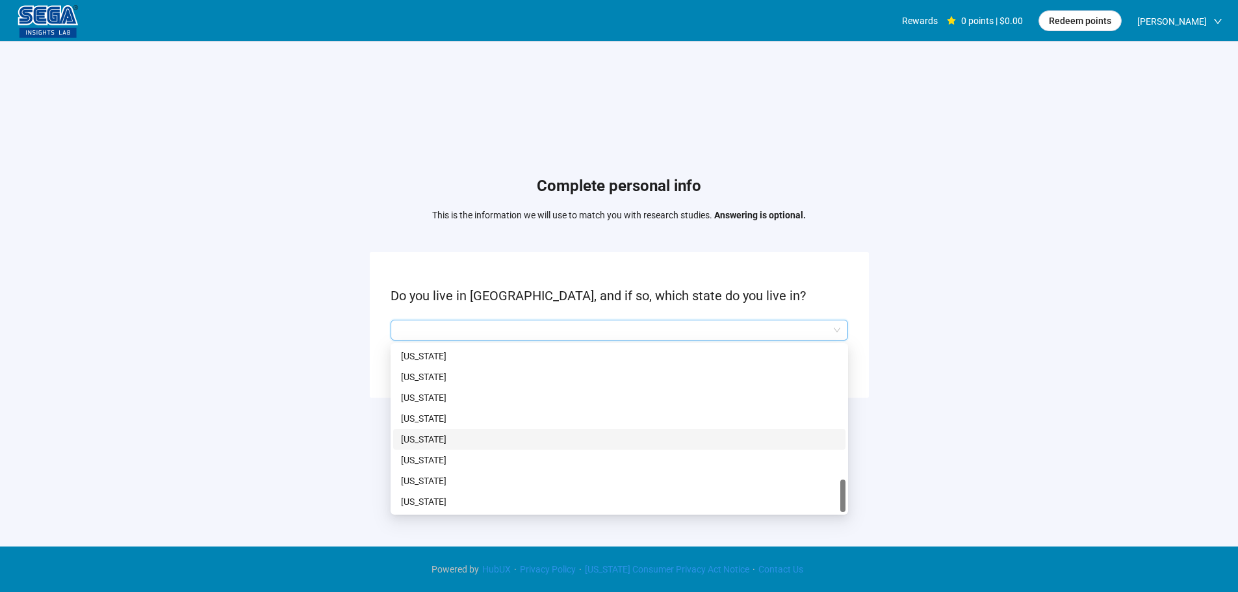
drag, startPoint x: 440, startPoint y: 436, endPoint x: 562, endPoint y: 463, distance: 125.2
click at [440, 436] on p "[US_STATE]" at bounding box center [619, 439] width 437 height 14
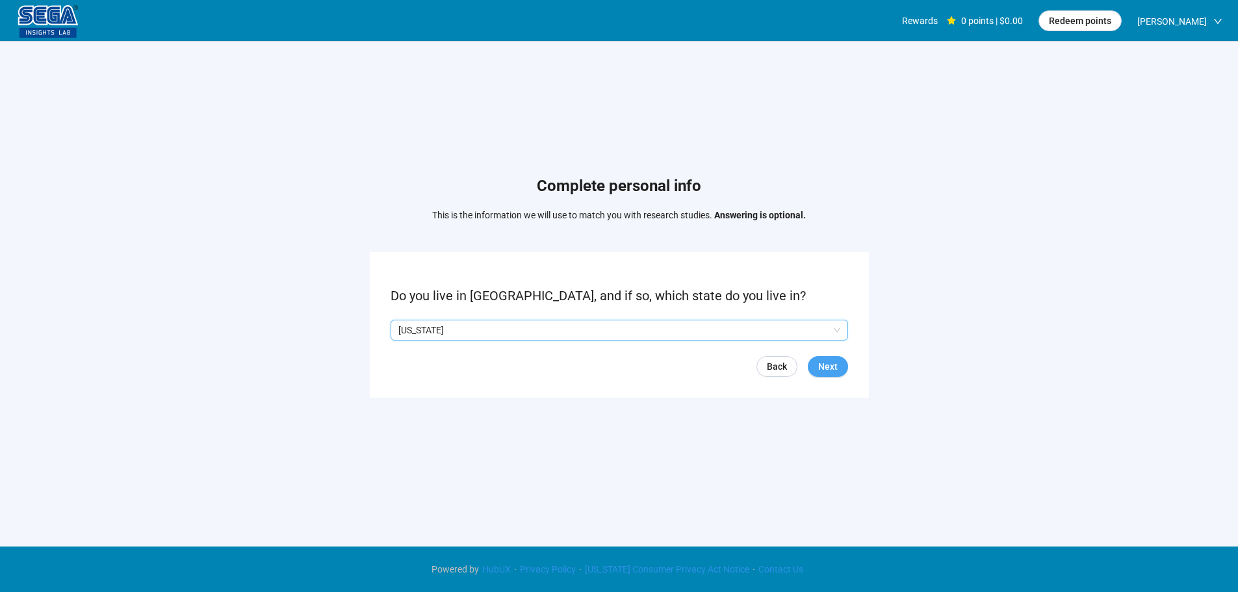
click at [832, 368] on span "Next" at bounding box center [828, 366] width 20 height 14
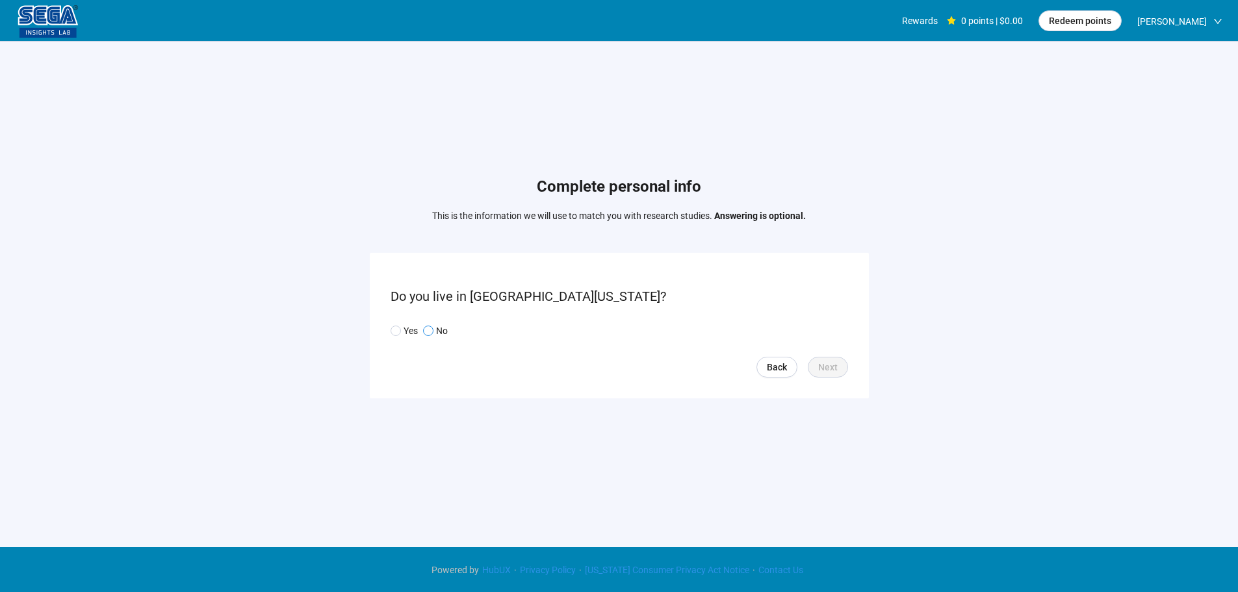
click at [436, 333] on p "No" at bounding box center [442, 331] width 12 height 14
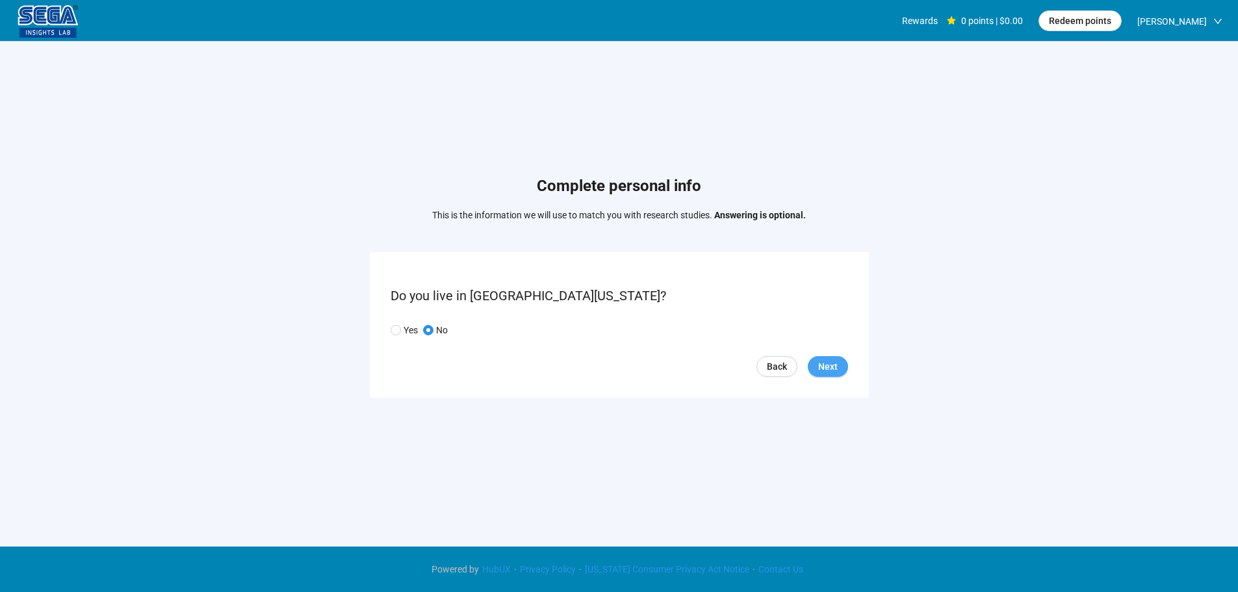
click at [837, 371] on span "Next" at bounding box center [828, 366] width 20 height 14
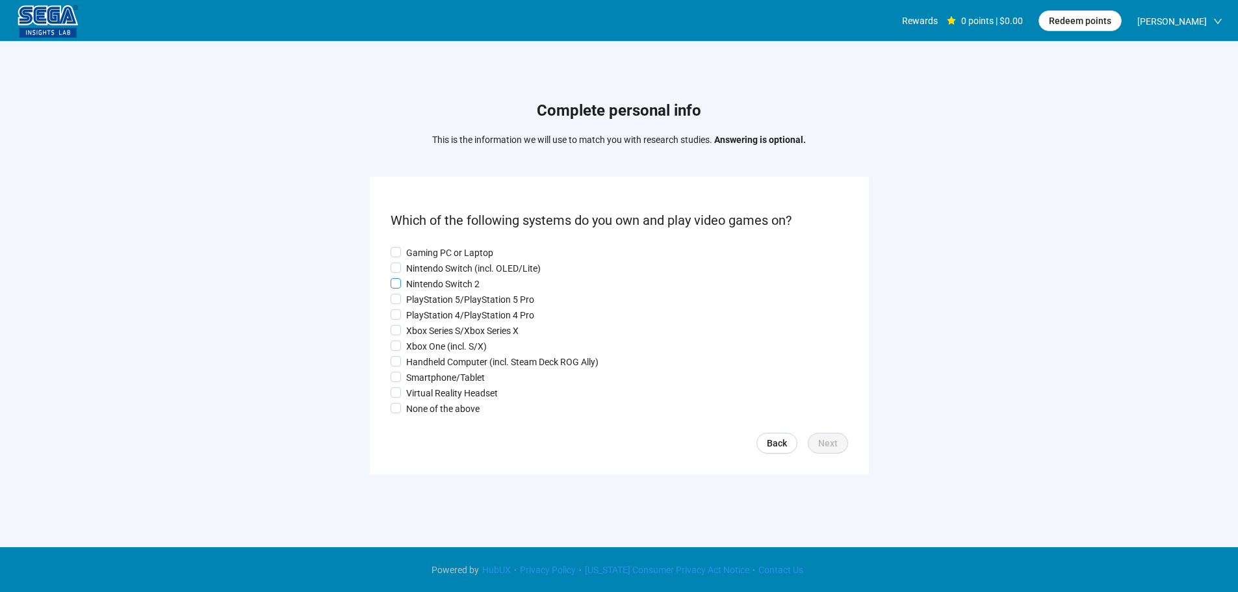
drag, startPoint x: 437, startPoint y: 245, endPoint x: 428, endPoint y: 278, distance: 33.8
click at [437, 246] on p "Gaming PC or Laptop" at bounding box center [449, 253] width 87 height 14
drag, startPoint x: 428, startPoint y: 278, endPoint x: 436, endPoint y: 301, distance: 24.5
click at [428, 278] on p "Nintendo Switch 2" at bounding box center [442, 284] width 73 height 14
drag, startPoint x: 436, startPoint y: 303, endPoint x: 436, endPoint y: 332, distance: 29.3
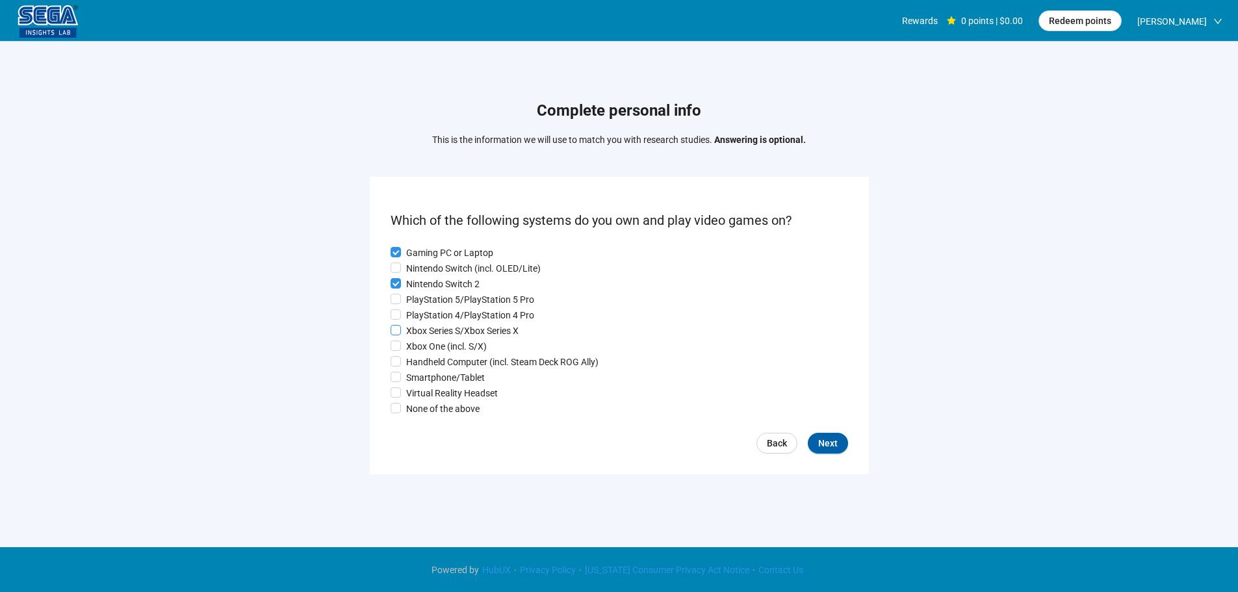
click at [436, 305] on p "PlayStation 5/PlayStation 5 Pro" at bounding box center [470, 300] width 128 height 14
click at [438, 334] on p "Xbox Series S/Xbox Series X" at bounding box center [462, 331] width 112 height 14
click at [441, 355] on div "Gaming PC or Laptop Nintendo Switch (incl. OLED/Lite) Nintendo Switch 2 PlaySta…" at bounding box center [620, 331] width 458 height 170
click at [441, 380] on p "Smartphone/Tablet" at bounding box center [445, 378] width 79 height 14
click at [441, 389] on label "Virtual Reality Headset" at bounding box center [620, 393] width 458 height 14
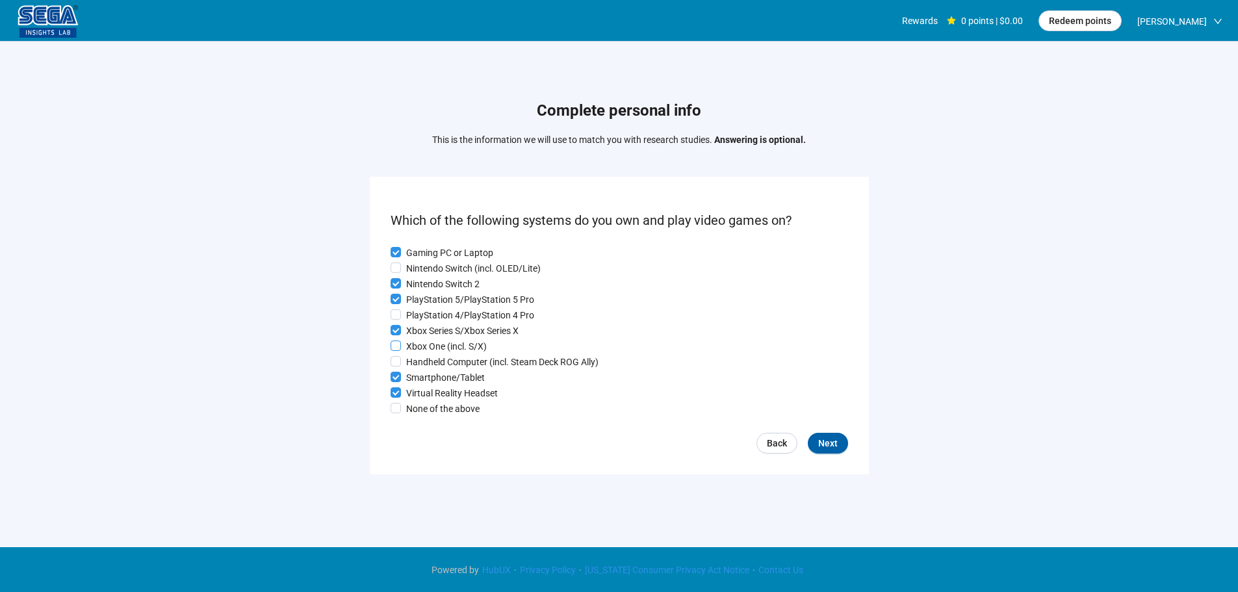
click at [443, 354] on p "Xbox One (incl. S/X)" at bounding box center [446, 346] width 81 height 14
click at [822, 445] on span "Next" at bounding box center [828, 443] width 20 height 14
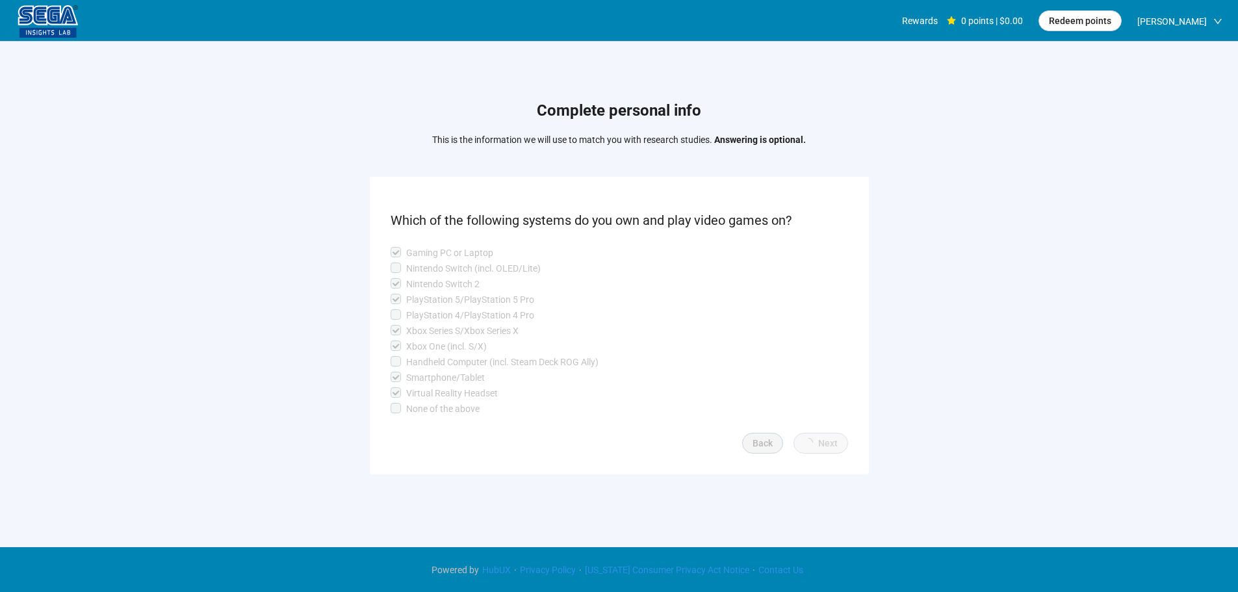
scroll to position [1, 0]
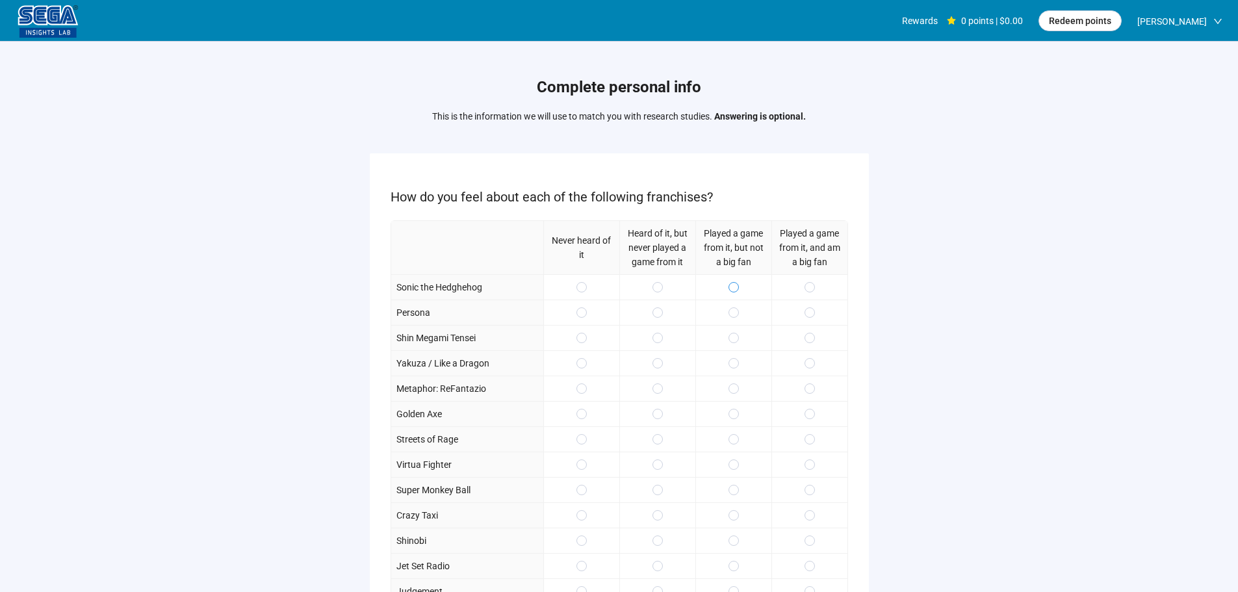
click at [731, 285] on span at bounding box center [734, 287] width 10 height 10
click at [736, 324] on div at bounding box center [734, 312] width 76 height 25
drag, startPoint x: 815, startPoint y: 391, endPoint x: 814, endPoint y: 403, distance: 12.4
click at [815, 391] on div at bounding box center [810, 388] width 76 height 25
click at [811, 395] on label at bounding box center [810, 389] width 10 height 14
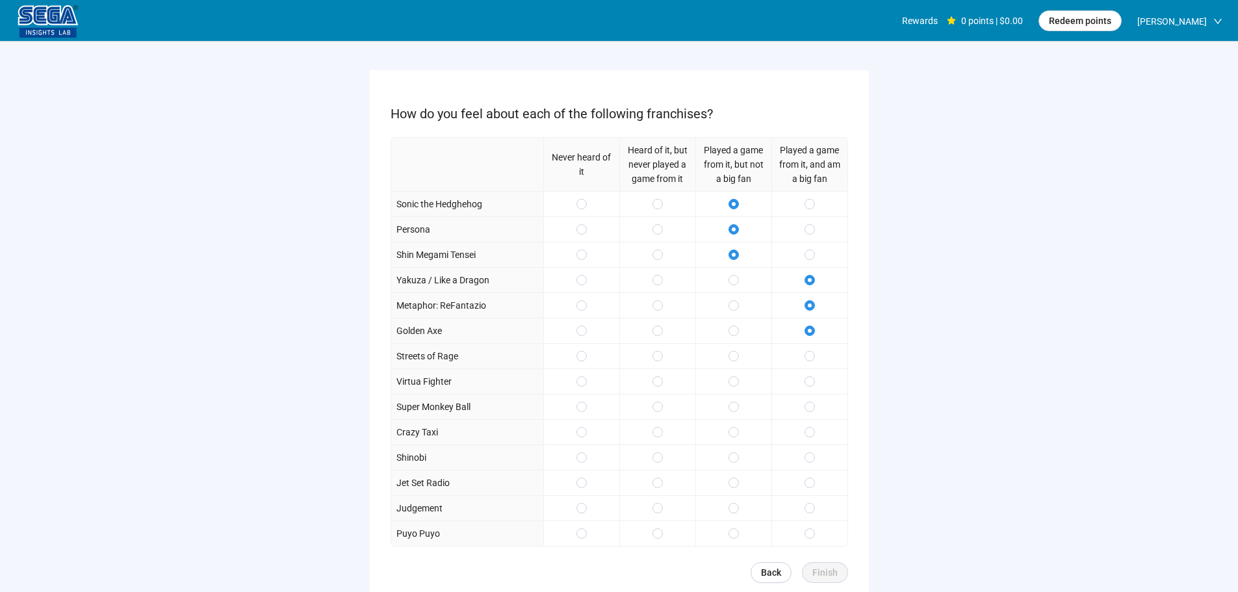
scroll to position [130, 0]
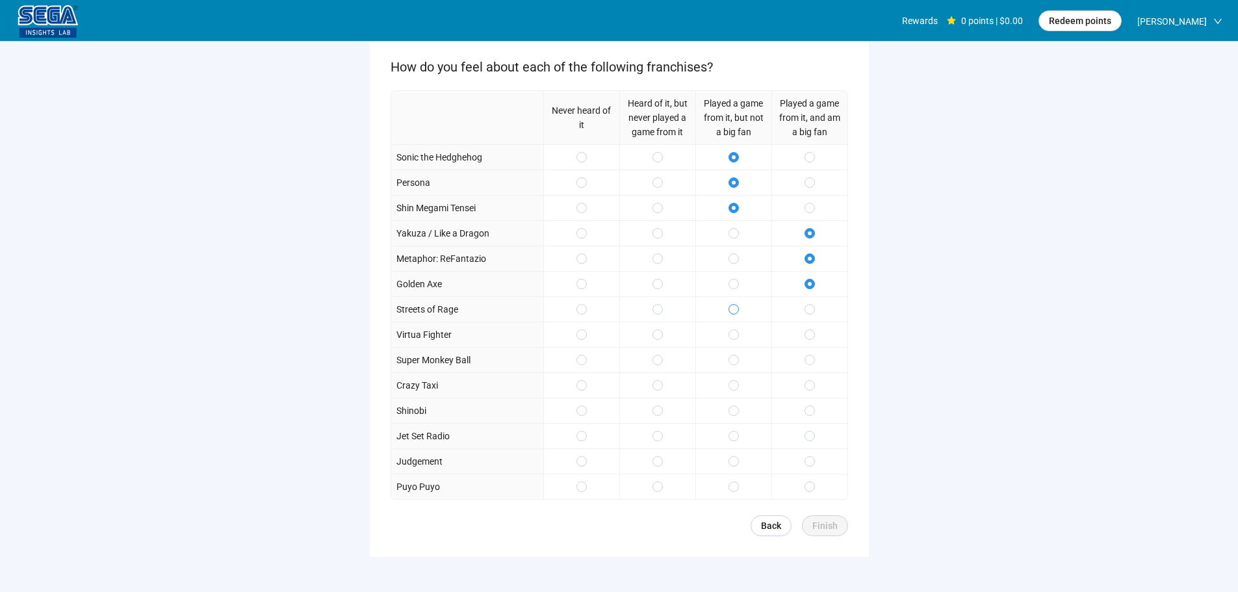
click at [738, 307] on span at bounding box center [734, 309] width 10 height 10
click at [738, 331] on span at bounding box center [734, 335] width 10 height 10
click at [738, 361] on span at bounding box center [734, 360] width 10 height 10
click at [813, 388] on span at bounding box center [810, 385] width 10 height 10
click at [814, 415] on div at bounding box center [810, 410] width 76 height 25
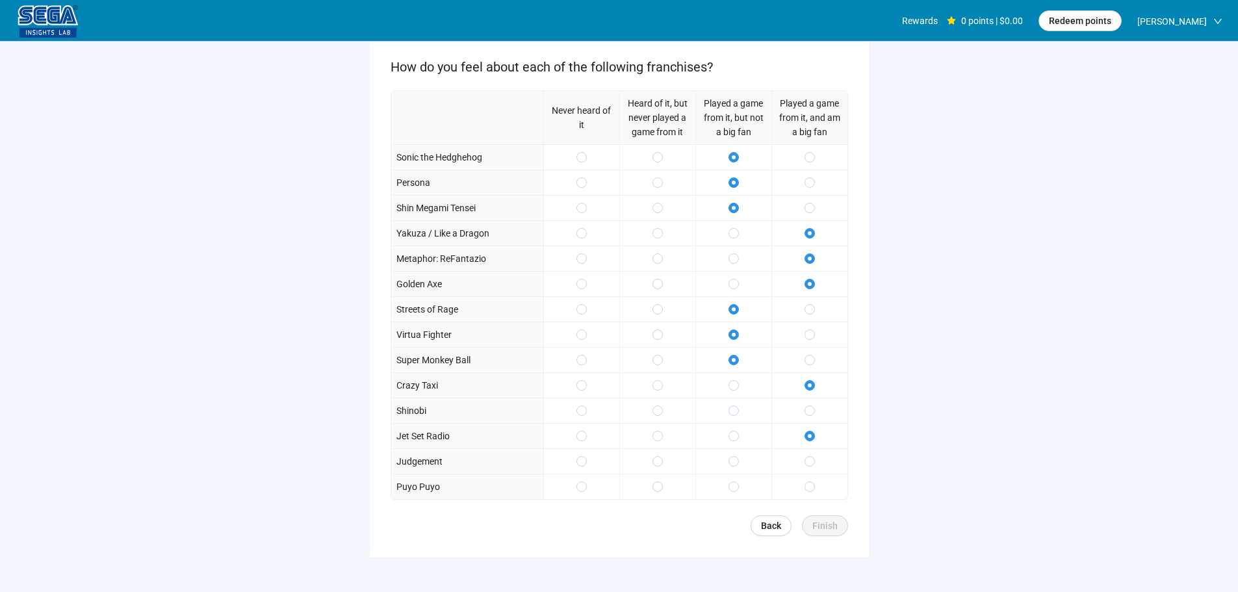
click at [809, 403] on div at bounding box center [810, 410] width 76 height 25
click at [729, 458] on span at bounding box center [734, 461] width 10 height 10
click at [731, 489] on span at bounding box center [734, 487] width 10 height 10
click at [826, 527] on span "Finish" at bounding box center [825, 526] width 25 height 14
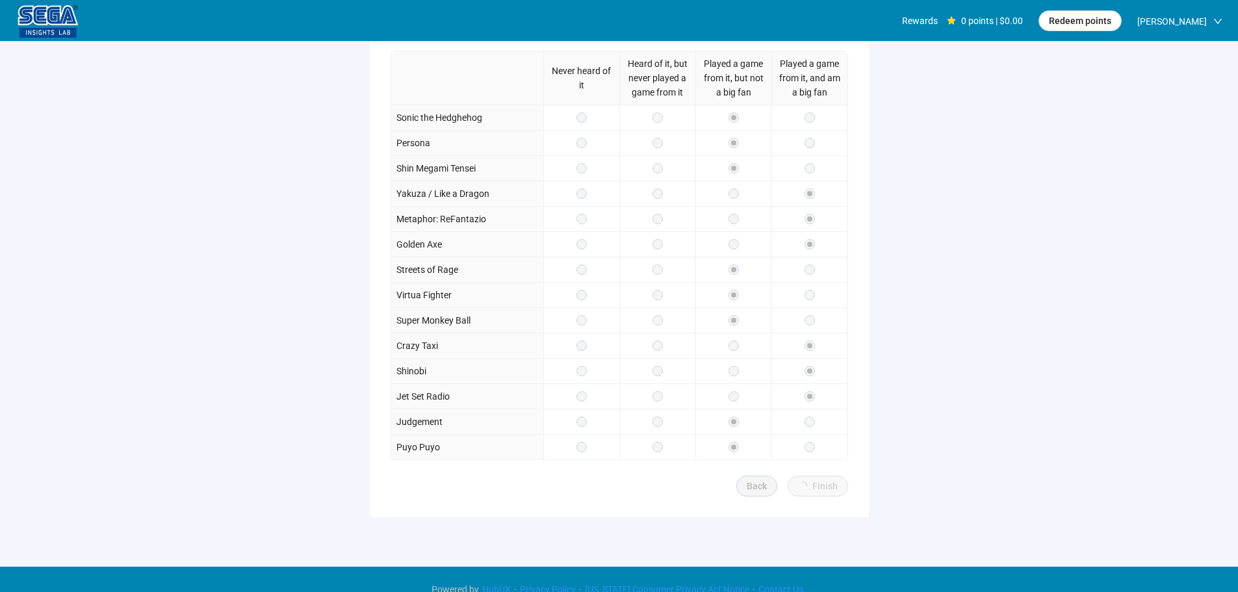
scroll to position [190, 0]
